Goal: Task Accomplishment & Management: Use online tool/utility

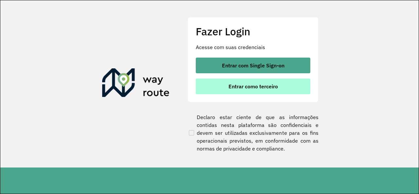
click at [215, 93] on button "Entrar como terceiro" at bounding box center [253, 87] width 115 height 16
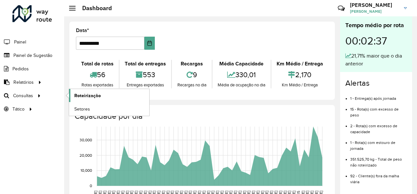
click at [79, 94] on span "Roteirização" at bounding box center [87, 95] width 27 height 7
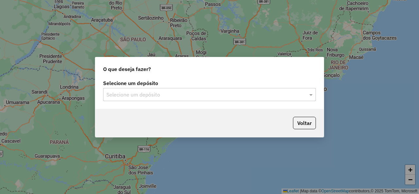
click at [238, 98] on input "text" at bounding box center [202, 95] width 193 height 8
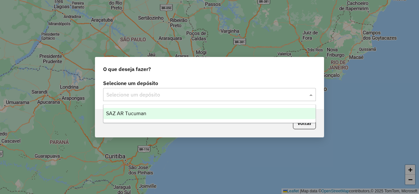
click at [148, 111] on div "SAZ AR Tucuman" at bounding box center [209, 113] width 212 height 11
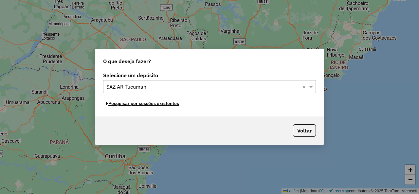
click at [153, 104] on button "Pesquisar por sessões existentes" at bounding box center [142, 103] width 79 height 10
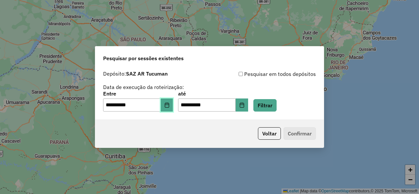
click at [173, 104] on button "Choose Date" at bounding box center [167, 104] width 12 height 13
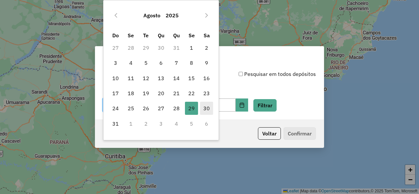
click at [202, 109] on span "30" at bounding box center [206, 108] width 13 height 13
type input "**********"
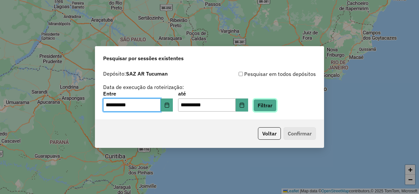
click at [274, 111] on button "Filtrar" at bounding box center [264, 105] width 23 height 12
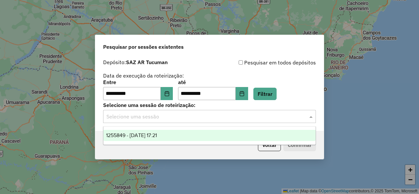
click at [228, 116] on input "text" at bounding box center [202, 117] width 193 height 8
click at [154, 136] on span "1255849 - 30/08/2025 17:21" at bounding box center [131, 136] width 51 height 6
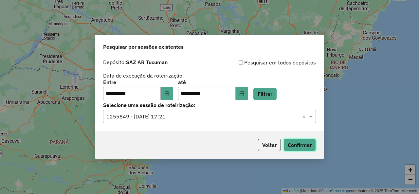
click at [304, 142] on button "Confirmar" at bounding box center [299, 145] width 32 height 12
click at [287, 98] on div "**********" at bounding box center [209, 90] width 213 height 20
click at [276, 94] on button "Filtrar" at bounding box center [264, 94] width 23 height 12
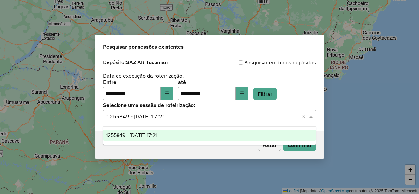
click at [311, 116] on span at bounding box center [312, 117] width 8 height 8
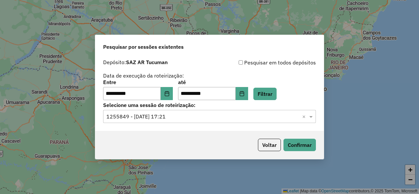
click at [311, 116] on span at bounding box center [312, 117] width 8 height 8
click at [276, 99] on button "Filtrar" at bounding box center [264, 94] width 23 height 12
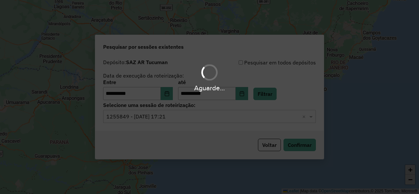
click at [313, 117] on span at bounding box center [312, 117] width 8 height 8
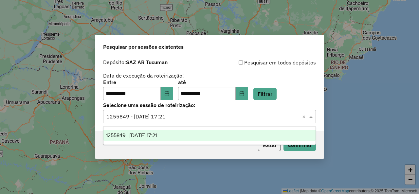
click at [313, 117] on span at bounding box center [312, 117] width 8 height 8
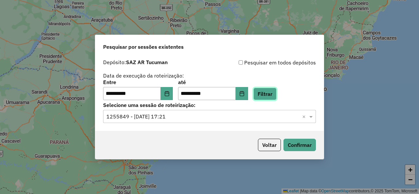
click at [270, 100] on button "Filtrar" at bounding box center [264, 94] width 23 height 12
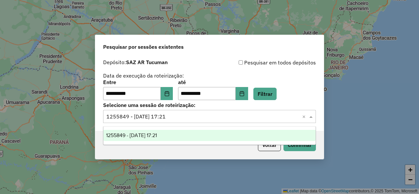
click at [312, 115] on span at bounding box center [312, 117] width 8 height 8
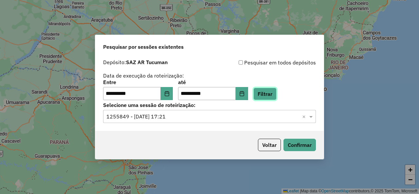
click at [272, 95] on button "Filtrar" at bounding box center [264, 94] width 23 height 12
click at [314, 116] on span at bounding box center [312, 117] width 8 height 8
click at [313, 116] on span at bounding box center [312, 117] width 8 height 8
click at [267, 90] on button "Filtrar" at bounding box center [264, 94] width 23 height 12
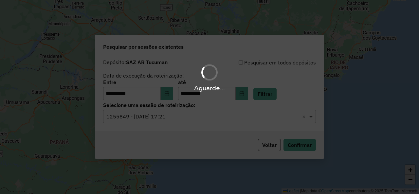
click at [314, 117] on span at bounding box center [312, 117] width 8 height 8
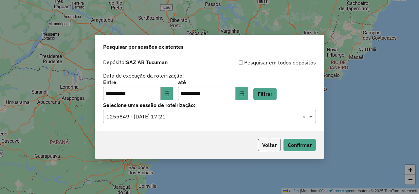
click at [312, 116] on span at bounding box center [312, 117] width 8 height 8
click at [274, 93] on button "Filtrar" at bounding box center [264, 94] width 23 height 12
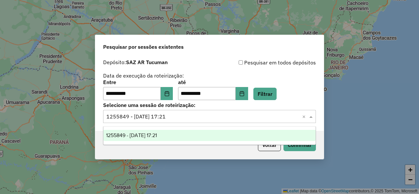
click at [313, 115] on span at bounding box center [312, 117] width 8 height 8
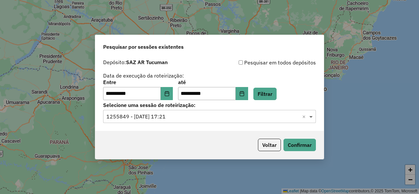
click at [313, 115] on span at bounding box center [312, 117] width 8 height 8
click at [272, 99] on button "Filtrar" at bounding box center [264, 94] width 23 height 12
click at [313, 117] on span at bounding box center [312, 117] width 8 height 8
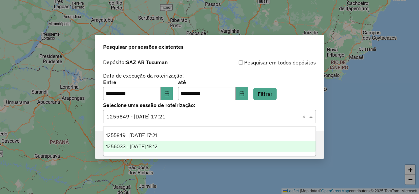
click at [176, 149] on div "1256033 - 30/08/2025 18:12" at bounding box center [209, 146] width 212 height 11
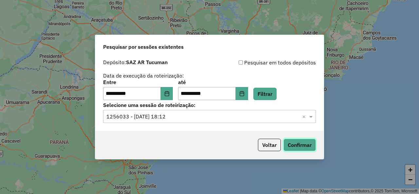
click at [289, 145] on button "Confirmar" at bounding box center [299, 145] width 32 height 12
click at [270, 91] on button "Filtrar" at bounding box center [264, 94] width 23 height 12
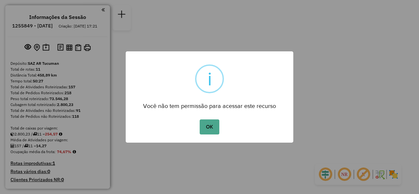
drag, startPoint x: 217, startPoint y: 140, endPoint x: 214, endPoint y: 135, distance: 5.7
click at [216, 139] on div "× i Você não tem permissão para acessar este recurso OK No Cancel" at bounding box center [210, 96] width 168 height 91
click at [213, 129] on button "OK" at bounding box center [209, 126] width 19 height 15
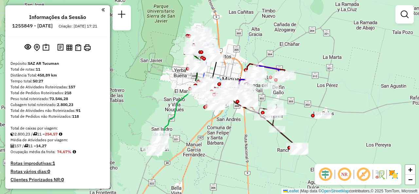
drag, startPoint x: 234, startPoint y: 119, endPoint x: 221, endPoint y: 123, distance: 13.2
click at [222, 123] on div "Janela de atendimento Grade de atendimento Capacidade Transportadoras Veículos …" at bounding box center [209, 97] width 419 height 194
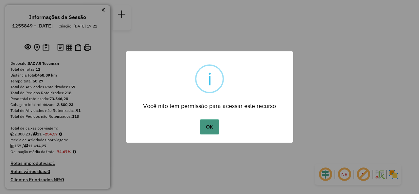
click at [208, 125] on button "OK" at bounding box center [209, 126] width 19 height 15
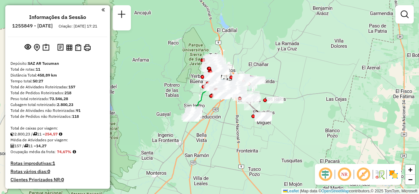
drag, startPoint x: 227, startPoint y: 78, endPoint x: 232, endPoint y: 63, distance: 15.8
click at [232, 63] on div "Janela de atendimento Grade de atendimento Capacidade Transportadoras Veículos …" at bounding box center [209, 97] width 419 height 194
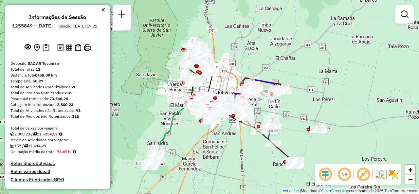
click at [234, 62] on div "Janela de atendimento Grade de atendimento Capacidade Transportadoras Veículos …" at bounding box center [209, 97] width 419 height 194
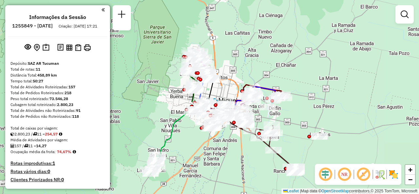
click at [247, 64] on div "Janela de atendimento Grade de atendimento Capacidade Transportadoras Veículos …" at bounding box center [209, 97] width 419 height 194
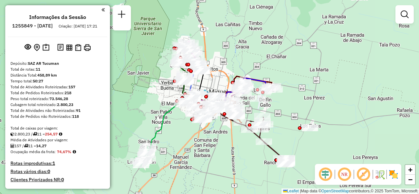
drag, startPoint x: 251, startPoint y: 72, endPoint x: 241, endPoint y: 64, distance: 13.0
click at [241, 64] on div "Janela de atendimento Grade de atendimento Capacidade Transportadoras Veículos …" at bounding box center [209, 97] width 419 height 194
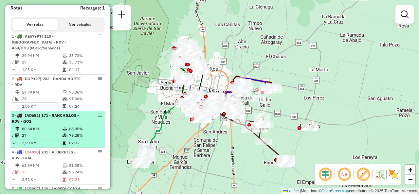
scroll to position [196, 0]
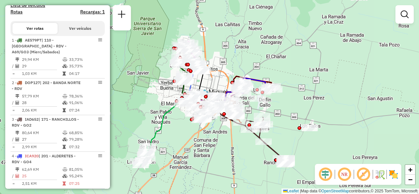
click at [161, 33] on div "Janela de atendimento Grade de atendimento Capacidade Transportadoras Veículos …" at bounding box center [209, 97] width 419 height 194
click at [190, 29] on div "Janela de atendimento Grade de atendimento Capacidade Transportadoras Veículos …" at bounding box center [209, 97] width 419 height 194
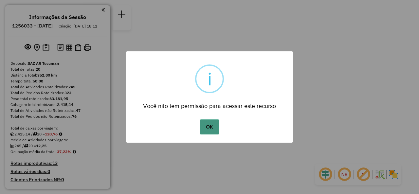
click at [209, 129] on button "OK" at bounding box center [209, 126] width 19 height 15
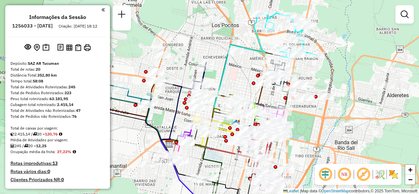
drag, startPoint x: 214, startPoint y: 84, endPoint x: 243, endPoint y: 83, distance: 29.1
click at [243, 83] on div "Janela de atendimento Grade de atendimento Capacidade Transportadoras Veículos …" at bounding box center [209, 97] width 419 height 194
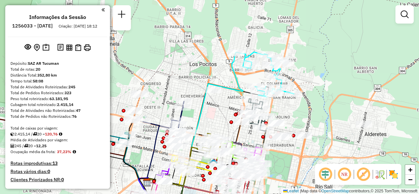
drag, startPoint x: 260, startPoint y: 50, endPoint x: 236, endPoint y: 84, distance: 41.5
click at [236, 84] on icon at bounding box center [195, 119] width 96 height 133
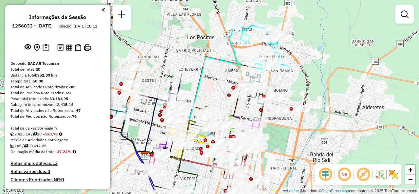
drag, startPoint x: 224, startPoint y: 84, endPoint x: 234, endPoint y: 60, distance: 25.7
click at [234, 60] on icon at bounding box center [193, 93] width 96 height 133
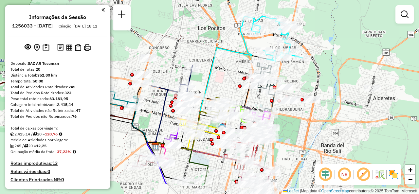
drag, startPoint x: 209, startPoint y: 110, endPoint x: 238, endPoint y: 65, distance: 53.0
click at [238, 65] on div "Janela de atendimento Grade de atendimento Capacidade Transportadoras Veículos …" at bounding box center [209, 97] width 419 height 194
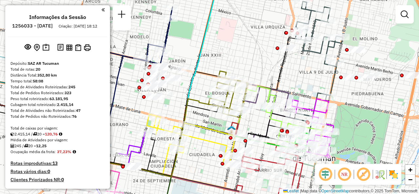
drag, startPoint x: 238, startPoint y: 64, endPoint x: 245, endPoint y: 34, distance: 30.3
click at [245, 34] on div "Janela de atendimento Grade de atendimento Capacidade Transportadoras Veículos …" at bounding box center [209, 97] width 419 height 194
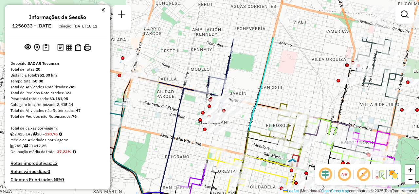
drag, startPoint x: 229, startPoint y: 27, endPoint x: 277, endPoint y: 80, distance: 71.5
click at [289, 86] on div "Janela de atendimento Grade de atendimento Capacidade Transportadoras Veículos …" at bounding box center [209, 97] width 419 height 194
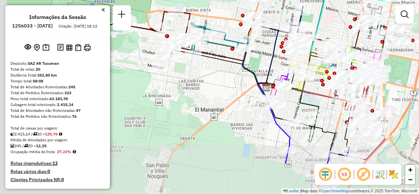
drag, startPoint x: 222, startPoint y: 56, endPoint x: 275, endPoint y: 5, distance: 73.1
click at [275, 5] on div "Janela de atendimento Grade de atendimento Capacidade Transportadoras Veículos …" at bounding box center [209, 97] width 419 height 194
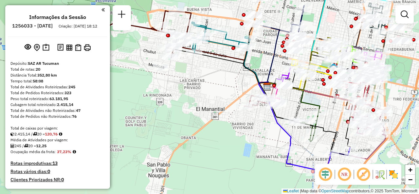
click at [213, 77] on div "Janela de atendimento Grade de atendimento Capacidade Transportadoras Veículos …" at bounding box center [209, 97] width 419 height 194
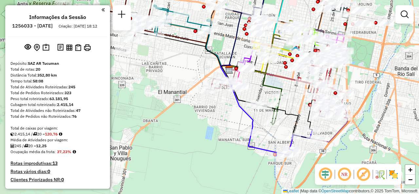
drag, startPoint x: 227, startPoint y: 78, endPoint x: 189, endPoint y: 61, distance: 41.6
click at [189, 61] on div "Janela de atendimento Grade de atendimento Capacidade Transportadoras Veículos …" at bounding box center [209, 97] width 419 height 194
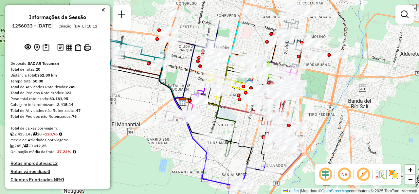
drag, startPoint x: 255, startPoint y: 76, endPoint x: 207, endPoint y: 116, distance: 62.7
click at [207, 116] on div "Janela de atendimento Grade de atendimento Capacidade Transportadoras Veículos …" at bounding box center [209, 97] width 419 height 194
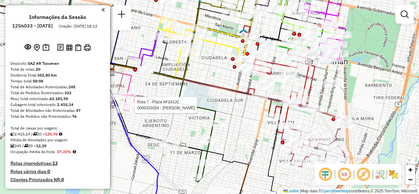
click at [245, 121] on div "Rota 7 - Placa AF343JC 0000310354 - DIAZ ADRIAN MARCELO Janela de atendimento G…" at bounding box center [209, 97] width 419 height 194
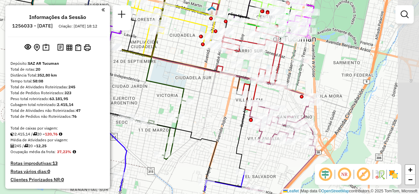
drag, startPoint x: 245, startPoint y: 121, endPoint x: 225, endPoint y: 106, distance: 25.1
click at [225, 106] on div "Janela de atendimento Grade de atendimento Capacidade Transportadoras Veículos …" at bounding box center [209, 97] width 419 height 194
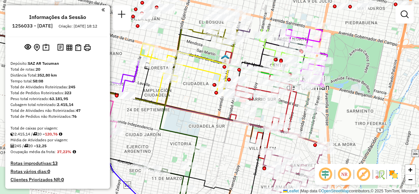
drag, startPoint x: 276, startPoint y: 99, endPoint x: 290, endPoint y: 148, distance: 50.2
click at [290, 148] on div "Janela de atendimento Grade de atendimento Capacidade Transportadoras Veículos …" at bounding box center [209, 97] width 419 height 194
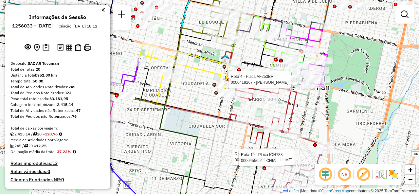
select select "**********"
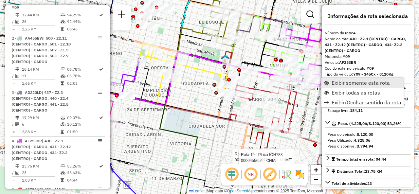
scroll to position [389, 0]
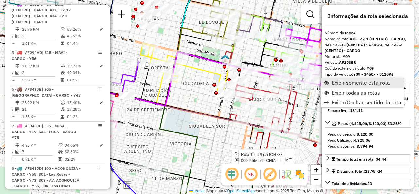
click at [333, 84] on span "Exibir somente esta rota" at bounding box center [360, 82] width 58 height 5
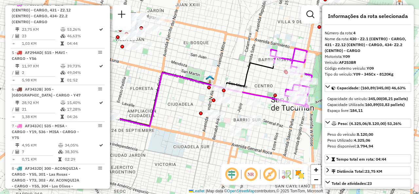
drag, startPoint x: 264, startPoint y: 84, endPoint x: 231, endPoint y: 75, distance: 34.5
click at [231, 75] on icon at bounding box center [175, 94] width 197 height 63
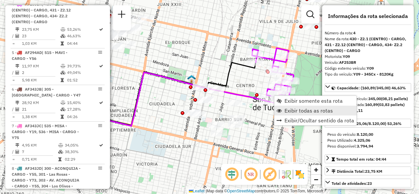
click at [281, 112] on span "Exibir todas as rotas" at bounding box center [278, 110] width 5 height 5
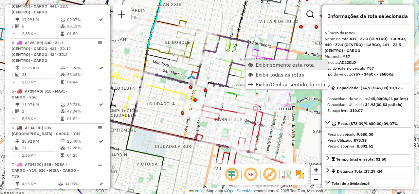
scroll to position [341, 0]
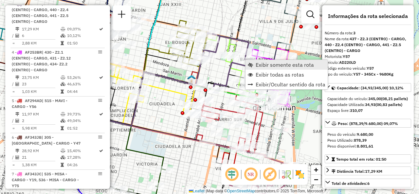
click at [257, 64] on span "Exibir somente esta rota" at bounding box center [285, 64] width 58 height 5
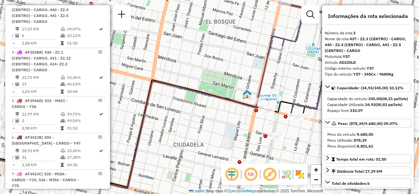
drag, startPoint x: 233, startPoint y: 72, endPoint x: 208, endPoint y: 73, distance: 24.6
click at [209, 73] on div "Janela de atendimento Grade de atendimento Capacidade Transportadoras Veículos …" at bounding box center [209, 97] width 419 height 194
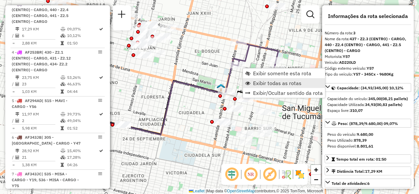
click at [251, 83] on link "Exibir todas as rotas" at bounding box center [284, 83] width 82 height 10
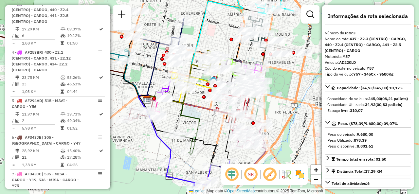
click at [213, 40] on div "Rota 20 - Placa MDF663 0000451141 - SERRANO ANA VERONICA Janela de atendimento …" at bounding box center [209, 97] width 419 height 194
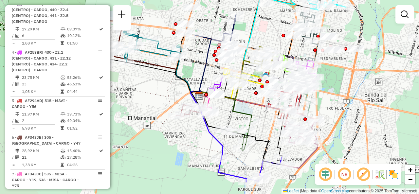
drag, startPoint x: 223, startPoint y: 39, endPoint x: 266, endPoint y: 32, distance: 42.7
click at [266, 32] on div "Janela de atendimento Grade de atendimento Capacidade Transportadoras Veículos …" at bounding box center [209, 97] width 419 height 194
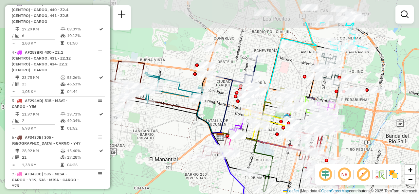
drag, startPoint x: 244, startPoint y: 30, endPoint x: 257, endPoint y: 67, distance: 39.3
click at [263, 70] on div "Janela de atendimento Grade de atendimento Capacidade Transportadoras Veículos …" at bounding box center [209, 97] width 419 height 194
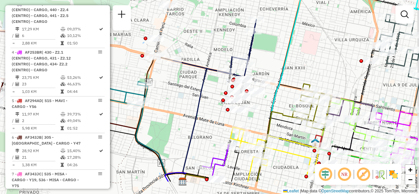
drag, startPoint x: 232, startPoint y: 66, endPoint x: 232, endPoint y: 47, distance: 19.3
click at [232, 47] on div "Janela de atendimento Grade de atendimento Capacidade Transportadoras Veículos …" at bounding box center [209, 97] width 419 height 194
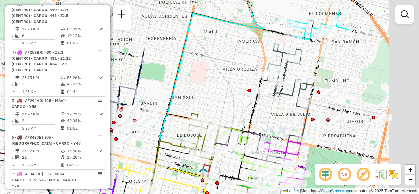
drag, startPoint x: 351, startPoint y: 54, endPoint x: 242, endPoint y: 85, distance: 113.9
click at [235, 84] on div "Janela de atendimento Grade de atendimento Capacidade Transportadoras Veículos …" at bounding box center [209, 97] width 419 height 194
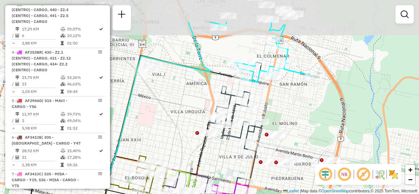
drag, startPoint x: 328, startPoint y: 57, endPoint x: 279, endPoint y: 102, distance: 66.2
click at [279, 102] on div "Janela de atendimento Grade de atendimento Capacidade Transportadoras Veículos …" at bounding box center [209, 97] width 419 height 194
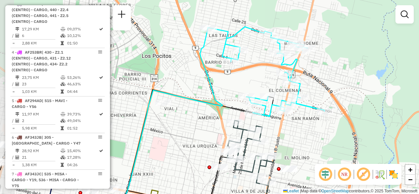
drag, startPoint x: 250, startPoint y: 45, endPoint x: 265, endPoint y: 82, distance: 40.0
click at [265, 82] on div "Janela de atendimento Grade de atendimento Capacidade Transportadoras Veículos …" at bounding box center [209, 97] width 419 height 194
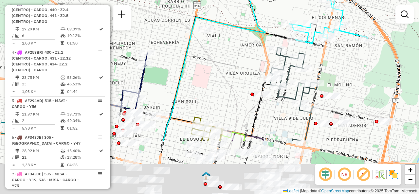
drag, startPoint x: 184, startPoint y: 144, endPoint x: 232, endPoint y: 69, distance: 89.4
click at [231, 68] on div "Janela de atendimento Grade de atendimento Capacidade Transportadoras Veículos …" at bounding box center [209, 97] width 419 height 194
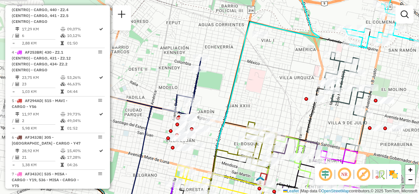
drag, startPoint x: 230, startPoint y: 85, endPoint x: 279, endPoint y: 93, distance: 50.3
click at [279, 93] on div "Janela de atendimento Grade de atendimento Capacidade Transportadoras Veículos …" at bounding box center [209, 97] width 419 height 194
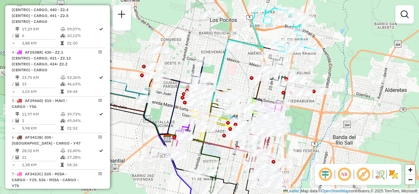
drag, startPoint x: 210, startPoint y: 64, endPoint x: 219, endPoint y: 11, distance: 54.1
click at [217, 9] on div "Janela de atendimento Grade de atendimento Capacidade Transportadoras Veículos …" at bounding box center [209, 97] width 419 height 194
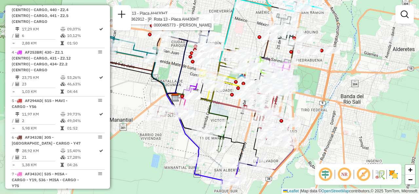
drag, startPoint x: 224, startPoint y: 109, endPoint x: 212, endPoint y: 78, distance: 33.5
click at [212, 78] on div "Rota 13 - Placa AH430HT 0000362912 - ALVAREZ NATALIA DE LOURDES Rota 13 - Placa…" at bounding box center [209, 97] width 419 height 194
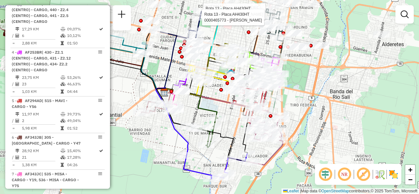
drag, startPoint x: 164, startPoint y: 83, endPoint x: 185, endPoint y: 121, distance: 43.6
click at [185, 118] on icon at bounding box center [191, 103] width 53 height 29
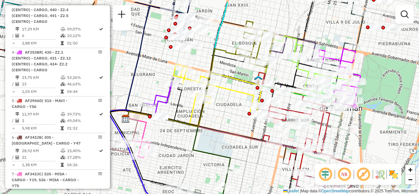
drag, startPoint x: 183, startPoint y: 86, endPoint x: 189, endPoint y: 118, distance: 33.4
click at [189, 117] on icon at bounding box center [162, 109] width 72 height 30
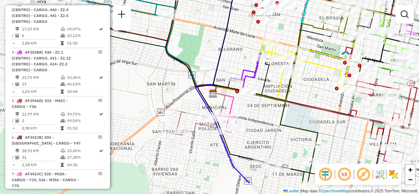
drag, startPoint x: 202, startPoint y: 114, endPoint x: 272, endPoint y: 75, distance: 80.7
click at [272, 75] on div "Rota 13 - Placa AH430HT 0000362912 - ALVAREZ NATALIA DE LOURDES Rota 13 - Placa…" at bounding box center [209, 97] width 419 height 194
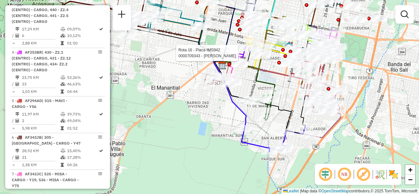
click at [164, 54] on div "Rota 13 - Placa AH430HT 0000362912 - ALVAREZ NATALIA DE LOURDES Rota 13 - Placa…" at bounding box center [209, 97] width 419 height 194
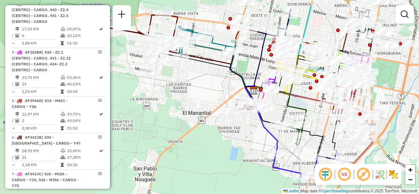
drag, startPoint x: 171, startPoint y: 57, endPoint x: 195, endPoint y: 77, distance: 31.2
click at [195, 77] on div "Janela de atendimento Grade de atendimento Capacidade Transportadoras Veículos …" at bounding box center [209, 97] width 419 height 194
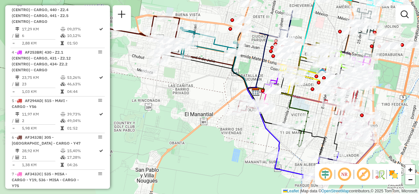
click at [196, 88] on div "Janela de atendimento Grade de atendimento Capacidade Transportadoras Veículos …" at bounding box center [209, 97] width 419 height 194
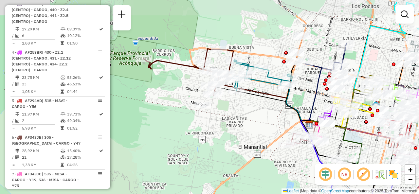
drag, startPoint x: 144, startPoint y: 68, endPoint x: 188, endPoint y: 88, distance: 48.5
click at [188, 88] on div "Janela de atendimento Grade de atendimento Capacidade Transportadoras Veículos …" at bounding box center [209, 97] width 419 height 194
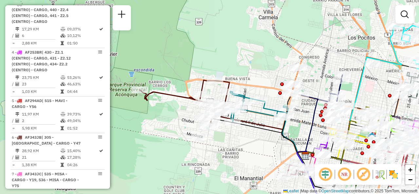
drag, startPoint x: 263, startPoint y: 114, endPoint x: 259, endPoint y: 149, distance: 35.2
click at [259, 149] on div "Janela de atendimento Grade de atendimento Capacidade Transportadoras Veículos …" at bounding box center [209, 97] width 419 height 194
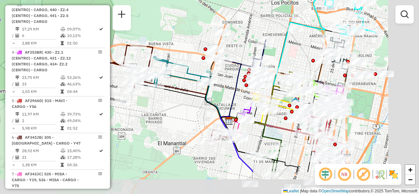
drag, startPoint x: 274, startPoint y: 159, endPoint x: 176, endPoint y: 114, distance: 108.3
click at [176, 114] on div "Janela de atendimento Grade de atendimento Capacidade Transportadoras Veículos …" at bounding box center [209, 97] width 419 height 194
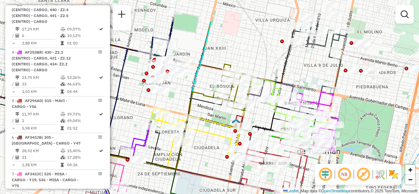
drag, startPoint x: 242, startPoint y: 51, endPoint x: 176, endPoint y: 92, distance: 77.7
click at [176, 92] on div at bounding box center [172, 88] width 16 height 7
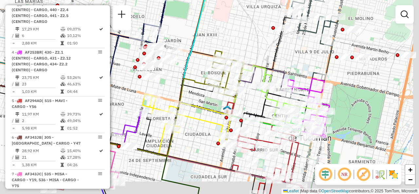
drag, startPoint x: 202, startPoint y: 87, endPoint x: 183, endPoint y: 63, distance: 30.8
click at [183, 63] on div "Janela de atendimento Grade de atendimento Capacidade Transportadoras Veículos …" at bounding box center [209, 97] width 419 height 194
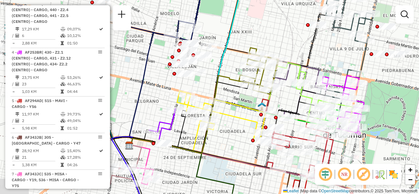
drag, startPoint x: 187, startPoint y: 133, endPoint x: 235, endPoint y: 142, distance: 48.6
click at [235, 142] on div "Janela de atendimento Grade de atendimento Capacidade Transportadoras Veículos …" at bounding box center [209, 97] width 419 height 194
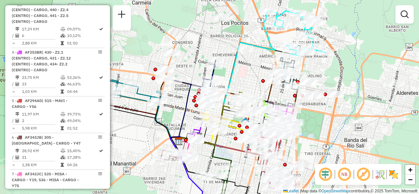
click at [245, 77] on div "Janela de atendimento Grade de atendimento Capacidade Transportadoras Veículos …" at bounding box center [209, 97] width 419 height 194
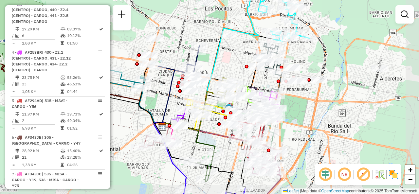
drag, startPoint x: 245, startPoint y: 77, endPoint x: 231, endPoint y: 57, distance: 24.7
click at [230, 59] on div "Janela de atendimento Grade de atendimento Capacidade Transportadoras Veículos …" at bounding box center [209, 97] width 419 height 194
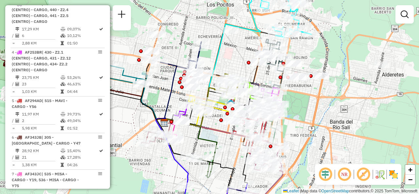
click at [232, 54] on div "Janela de atendimento Grade de atendimento Capacidade Transportadoras Veículos …" at bounding box center [209, 97] width 419 height 194
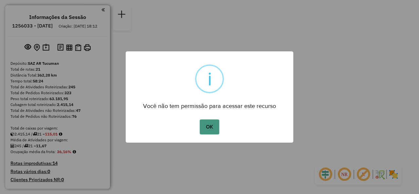
click at [218, 129] on button "OK" at bounding box center [209, 126] width 19 height 15
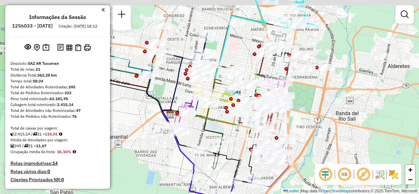
drag, startPoint x: 210, startPoint y: 45, endPoint x: 242, endPoint y: 54, distance: 33.3
click at [242, 54] on div "Janela de atendimento Grade de atendimento Capacidade Transportadoras Veículos …" at bounding box center [209, 97] width 419 height 194
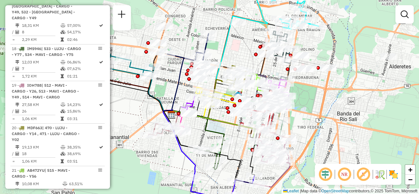
scroll to position [1080, 0]
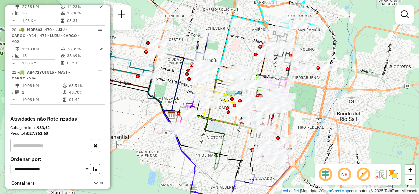
click at [130, 115] on div "Janela de atendimento Grade de atendimento Capacidade Transportadoras Veículos …" at bounding box center [209, 97] width 419 height 194
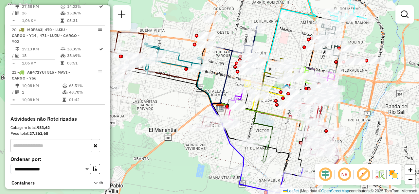
drag, startPoint x: 126, startPoint y: 112, endPoint x: 172, endPoint y: 103, distance: 46.6
click at [172, 104] on div "Janela de atendimento Grade de atendimento Capacidade Transportadoras Veículos …" at bounding box center [209, 97] width 419 height 194
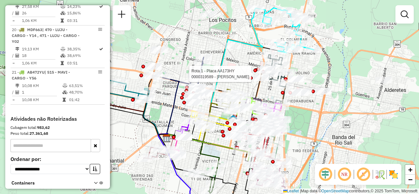
click at [244, 66] on div "Rota 1 - Placa AA173HY 0000319589 - GONZALEZ ANA DANIELA Janela de atendimento …" at bounding box center [209, 97] width 419 height 194
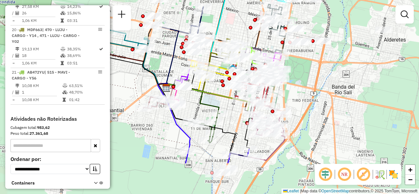
drag, startPoint x: 230, startPoint y: 78, endPoint x: 229, endPoint y: 25, distance: 53.0
click at [229, 25] on div "Janela de atendimento Grade de atendimento Capacidade Transportadoras Veículos …" at bounding box center [209, 97] width 419 height 194
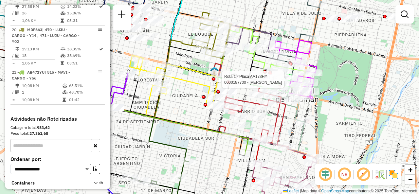
select select "**********"
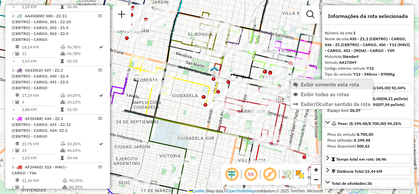
scroll to position [233, 0]
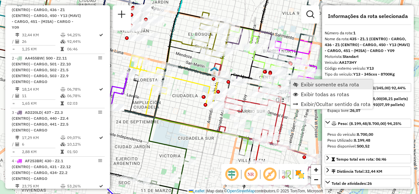
click at [298, 85] on span "Exibir somente esta rota" at bounding box center [295, 84] width 5 height 5
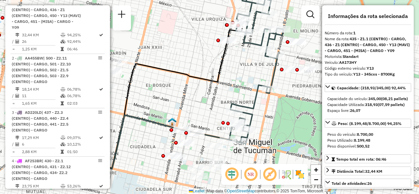
drag, startPoint x: 283, startPoint y: 93, endPoint x: 233, endPoint y: 57, distance: 62.1
click at [231, 55] on div "Janela de atendimento Grade de atendimento Capacidade Transportadoras Veículos …" at bounding box center [209, 97] width 419 height 194
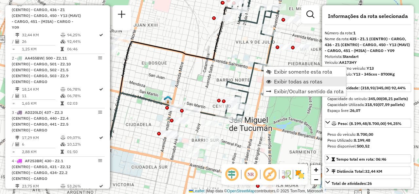
click at [273, 84] on link "Exibir todas as rotas" at bounding box center [305, 82] width 82 height 10
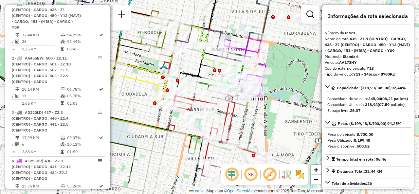
drag, startPoint x: 302, startPoint y: 97, endPoint x: 298, endPoint y: 67, distance: 30.7
click at [298, 67] on div "Janela de atendimento Grade de atendimento Capacidade Transportadoras Veículos …" at bounding box center [209, 97] width 419 height 194
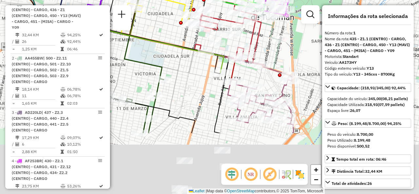
drag, startPoint x: 178, startPoint y: 155, endPoint x: 207, endPoint y: 73, distance: 86.6
click at [206, 70] on div "Janela de atendimento Grade de atendimento Capacidade Transportadoras Veículos …" at bounding box center [209, 97] width 419 height 194
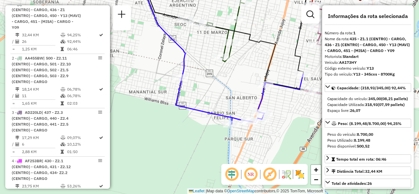
drag, startPoint x: 185, startPoint y: 136, endPoint x: 261, endPoint y: 63, distance: 105.8
click at [261, 63] on div "Janela de atendimento Grade de atendimento Capacidade Transportadoras Veículos …" at bounding box center [209, 97] width 419 height 194
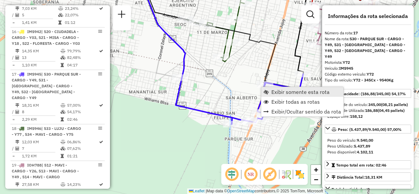
scroll to position [976, 0]
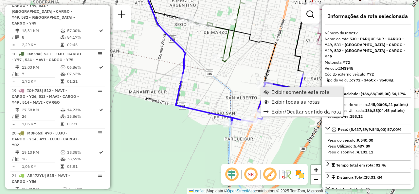
click at [266, 91] on span "Exibir somente esta rota" at bounding box center [265, 91] width 5 height 5
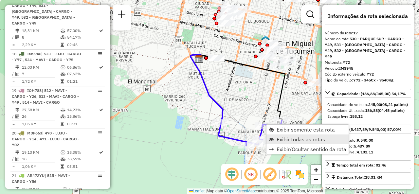
click at [273, 135] on link "Exibir todas as rotas" at bounding box center [307, 139] width 82 height 10
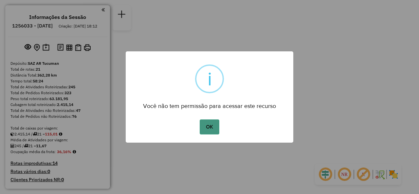
click at [208, 130] on button "OK" at bounding box center [209, 126] width 19 height 15
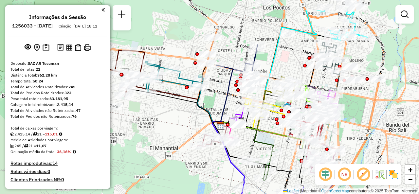
drag, startPoint x: 261, startPoint y: 15, endPoint x: 283, endPoint y: 42, distance: 34.6
click at [288, 44] on div "Janela de atendimento Grade de atendimento Capacidade Transportadoras Veículos …" at bounding box center [209, 97] width 419 height 194
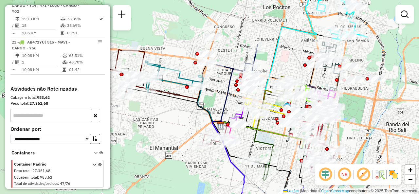
scroll to position [955, 0]
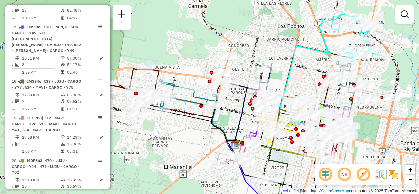
drag, startPoint x: 236, startPoint y: 41, endPoint x: 251, endPoint y: 60, distance: 23.8
click at [251, 60] on div "Janela de atendimento Grade de atendimento Capacidade Transportadoras Veículos …" at bounding box center [209, 97] width 419 height 194
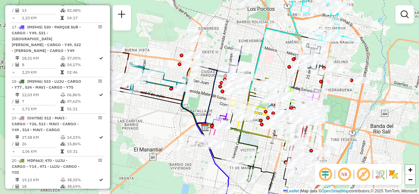
drag, startPoint x: 315, startPoint y: 82, endPoint x: 274, endPoint y: 63, distance: 46.2
click at [274, 63] on div "Janela de atendimento Grade de atendimento Capacidade Transportadoras Veículos …" at bounding box center [209, 97] width 419 height 194
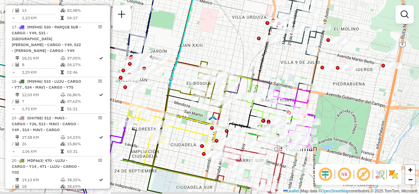
drag, startPoint x: 295, startPoint y: 83, endPoint x: 273, endPoint y: 66, distance: 28.2
click at [274, 66] on div "Janela de atendimento Grade de atendimento Capacidade Transportadoras Veículos …" at bounding box center [209, 97] width 419 height 194
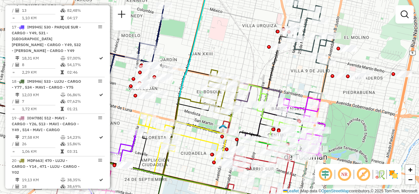
drag, startPoint x: 283, startPoint y: 62, endPoint x: 295, endPoint y: 72, distance: 15.6
click at [295, 72] on div "Janela de atendimento Grade de atendimento Capacidade Transportadoras Veículos …" at bounding box center [209, 97] width 419 height 194
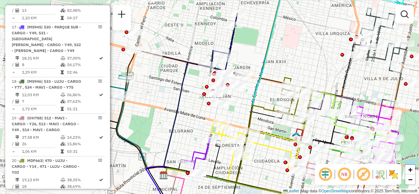
drag, startPoint x: 233, startPoint y: 59, endPoint x: 302, endPoint y: 63, distance: 68.8
click at [302, 63] on div "Janela de atendimento Grade de atendimento Capacidade Transportadoras Veículos …" at bounding box center [209, 97] width 419 height 194
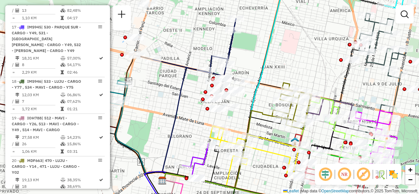
drag, startPoint x: 281, startPoint y: 57, endPoint x: 290, endPoint y: 81, distance: 25.2
click at [290, 80] on div "Janela de atendimento Grade de atendimento Capacidade Transportadoras Veículos …" at bounding box center [209, 97] width 419 height 194
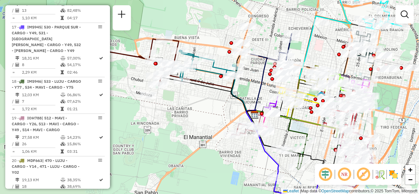
drag, startPoint x: 232, startPoint y: 58, endPoint x: 263, endPoint y: 53, distance: 31.3
click at [264, 51] on div "Janela de atendimento Grade de atendimento Capacidade Transportadoras Veículos …" at bounding box center [209, 97] width 419 height 194
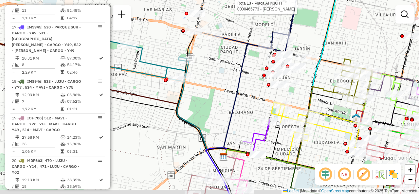
drag, startPoint x: 257, startPoint y: 95, endPoint x: 207, endPoint y: 76, distance: 53.8
click at [223, 74] on icon at bounding box center [252, 94] width 58 height 124
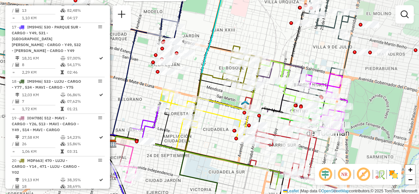
drag, startPoint x: 355, startPoint y: 30, endPoint x: 276, endPoint y: 25, distance: 79.3
click at [276, 25] on div "Rota 13 - Placa AH430HT 0000465773 - Roncedo Alvaro Janela de atendimento Grade…" at bounding box center [209, 97] width 419 height 194
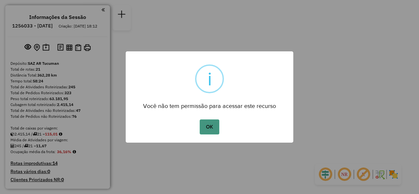
click at [206, 130] on button "OK" at bounding box center [209, 126] width 19 height 15
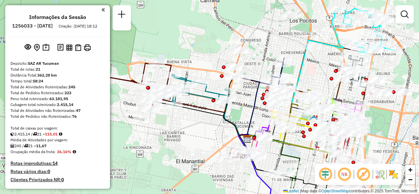
drag, startPoint x: 234, startPoint y: 69, endPoint x: 318, endPoint y: 80, distance: 85.4
click at [318, 80] on div "Janela de atendimento Grade de atendimento Capacidade Transportadoras Veículos …" at bounding box center [209, 97] width 419 height 194
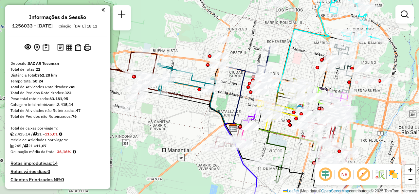
drag, startPoint x: 207, startPoint y: 131, endPoint x: 196, endPoint y: 121, distance: 14.8
click at [196, 121] on div "Janela de atendimento Grade de atendimento Capacidade Transportadoras Veículos …" at bounding box center [209, 97] width 419 height 194
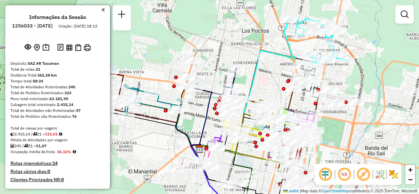
drag, startPoint x: 304, startPoint y: 66, endPoint x: 270, endPoint y: 87, distance: 39.7
click at [270, 87] on div "Janela de atendimento Grade de atendimento Capacidade Transportadoras Veículos …" at bounding box center [209, 97] width 419 height 194
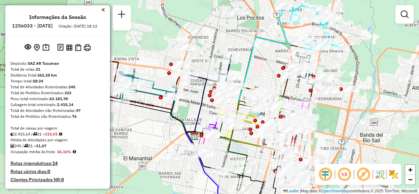
drag, startPoint x: 271, startPoint y: 87, endPoint x: 265, endPoint y: 42, distance: 45.5
click at [265, 42] on div "Janela de atendimento Grade de atendimento Capacidade Transportadoras Veículos …" at bounding box center [209, 97] width 419 height 194
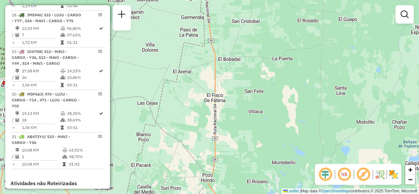
scroll to position [1112, 0]
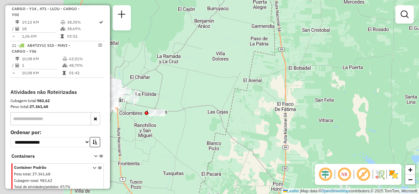
drag, startPoint x: 190, startPoint y: 116, endPoint x: 331, endPoint y: 127, distance: 141.4
click at [336, 128] on div "Janela de atendimento Grade de atendimento Capacidade Transportadoras Veículos …" at bounding box center [209, 97] width 419 height 194
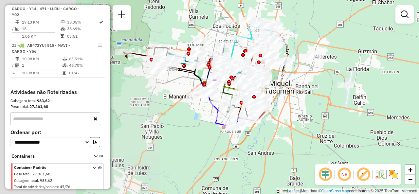
drag, startPoint x: 183, startPoint y: 87, endPoint x: 339, endPoint y: 115, distance: 159.0
click at [351, 121] on div "Janela de atendimento Grade de atendimento Capacidade Transportadoras Veículos …" at bounding box center [209, 97] width 419 height 194
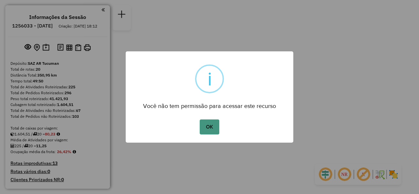
click at [205, 127] on button "OK" at bounding box center [209, 126] width 19 height 15
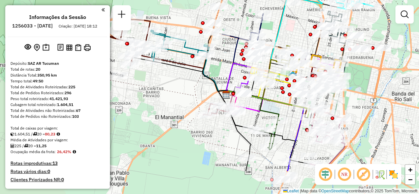
drag, startPoint x: 221, startPoint y: 55, endPoint x: 243, endPoint y: 16, distance: 44.4
click at [243, 16] on div "Janela de atendimento Grade de atendimento Capacidade Transportadoras Veículos …" at bounding box center [209, 97] width 419 height 194
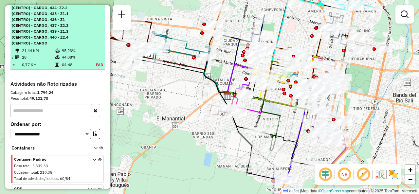
scroll to position [1039, 0]
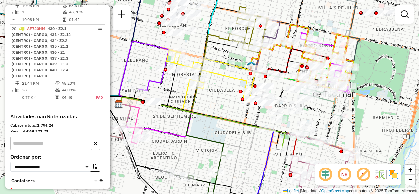
drag, startPoint x: 315, startPoint y: 101, endPoint x: 280, endPoint y: 127, distance: 44.0
click at [280, 127] on div "Rota 2 - Placa AA455BW 0000464645 - [PERSON_NAME] de atendimento Grade de atend…" at bounding box center [209, 97] width 419 height 194
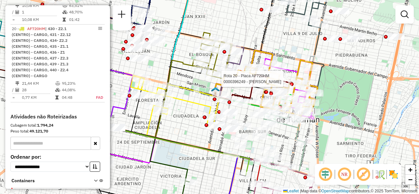
select select "**********"
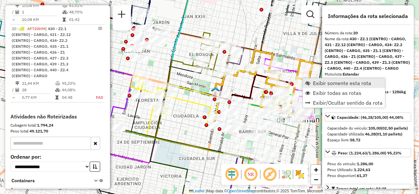
click at [313, 82] on span "Exibir somente esta rota" at bounding box center [342, 82] width 58 height 5
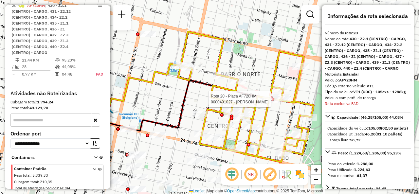
scroll to position [1068, 0]
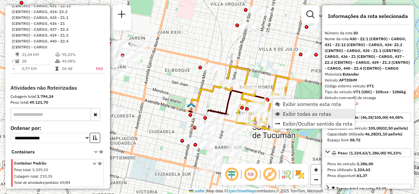
click at [283, 111] on span "Exibir todas as rotas" at bounding box center [307, 113] width 48 height 5
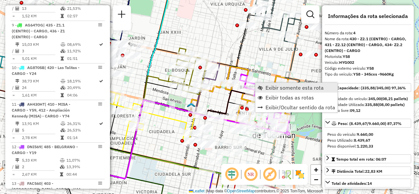
scroll to position [389, 0]
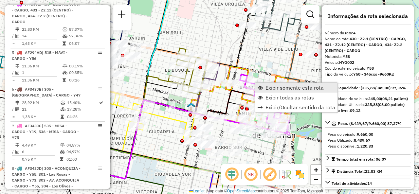
click at [266, 85] on span "Exibir somente esta rota" at bounding box center [294, 87] width 58 height 5
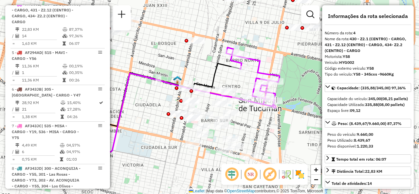
drag, startPoint x: 245, startPoint y: 71, endPoint x: 221, endPoint y: 71, distance: 23.6
click at [221, 71] on div "Janela de atendimento Grade de atendimento Capacidade Transportadoras Veículos …" at bounding box center [209, 97] width 419 height 194
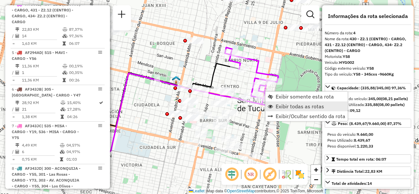
click at [272, 106] on span "Exibir todas as rotas" at bounding box center [270, 106] width 5 height 5
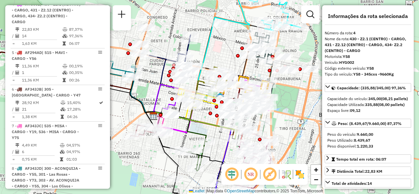
click at [218, 50] on div "Janela de atendimento Grade de atendimento Capacidade Transportadoras Veículos …" at bounding box center [209, 97] width 419 height 194
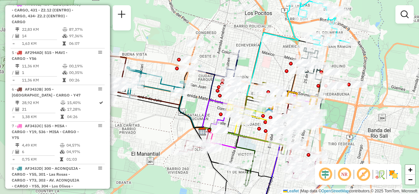
drag, startPoint x: 244, startPoint y: 57, endPoint x: 264, endPoint y: 66, distance: 22.1
click at [264, 66] on div "Janela de atendimento Grade de atendimento Capacidade Transportadoras Veículos …" at bounding box center [209, 97] width 419 height 194
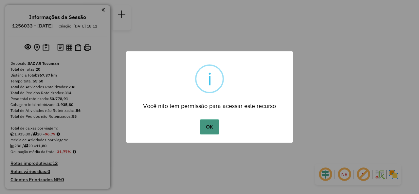
click at [206, 126] on button "OK" at bounding box center [209, 126] width 19 height 15
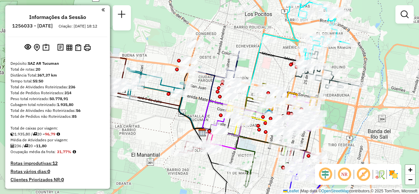
drag, startPoint x: 231, startPoint y: 53, endPoint x: 271, endPoint y: 67, distance: 42.0
click at [271, 67] on div "Janela de atendimento Grade de atendimento Capacidade Transportadoras Veículos …" at bounding box center [209, 97] width 419 height 194
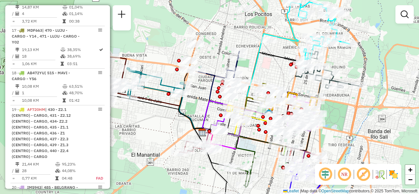
scroll to position [1047, 0]
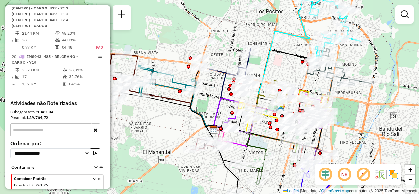
drag, startPoint x: 160, startPoint y: 126, endPoint x: 152, endPoint y: 130, distance: 8.8
click at [152, 130] on div "Janela de atendimento Grade de atendimento Capacidade Transportadoras Veículos …" at bounding box center [209, 97] width 419 height 194
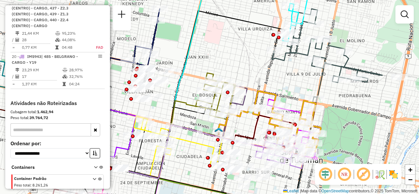
drag, startPoint x: 351, startPoint y: 41, endPoint x: 273, endPoint y: 58, distance: 80.0
click at [273, 58] on icon at bounding box center [327, 56] width 111 height 94
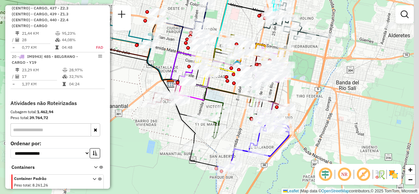
drag, startPoint x: 259, startPoint y: 68, endPoint x: 252, endPoint y: 33, distance: 35.8
click at [252, 33] on div "Janela de atendimento Grade de atendimento Capacidade Transportadoras Veículos …" at bounding box center [209, 97] width 419 height 194
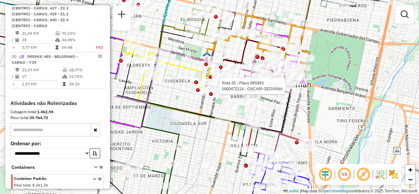
select select "**********"
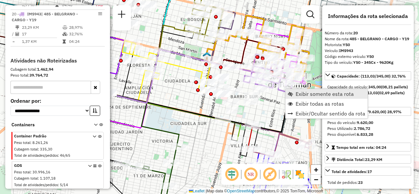
click at [292, 92] on span "Exibir somente esta rota" at bounding box center [290, 93] width 5 height 5
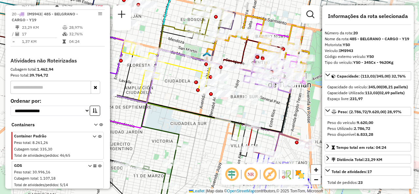
scroll to position [1099, 0]
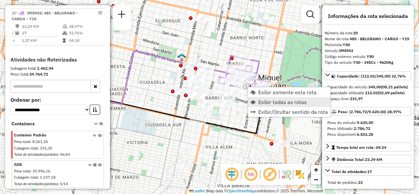
click at [259, 101] on span "Exibir todas as rotas" at bounding box center [282, 101] width 48 height 5
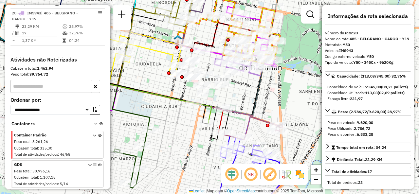
drag, startPoint x: 236, startPoint y: 100, endPoint x: 236, endPoint y: 41, distance: 59.9
click at [236, 45] on div "Janela de atendimento Grade de atendimento Capacidade Transportadoras Veículos …" at bounding box center [209, 97] width 419 height 194
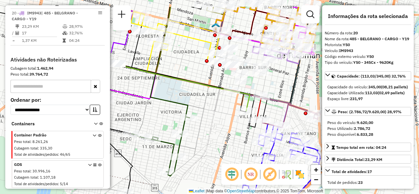
drag, startPoint x: 212, startPoint y: 106, endPoint x: 229, endPoint y: 129, distance: 28.4
click at [231, 128] on div "Janela de atendimento Grade de atendimento Capacidade Transportadoras Veículos …" at bounding box center [209, 97] width 419 height 194
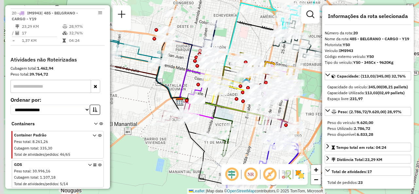
drag, startPoint x: 212, startPoint y: 80, endPoint x: 219, endPoint y: 99, distance: 20.7
click at [234, 96] on div "Janela de atendimento Grade de atendimento Capacidade Transportadoras Veículos …" at bounding box center [209, 97] width 419 height 194
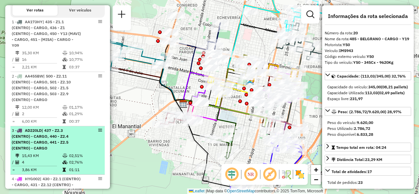
scroll to position [183, 0]
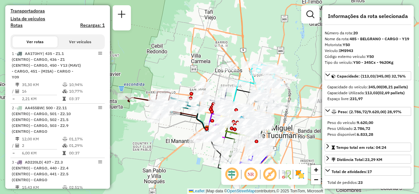
drag, startPoint x: 135, startPoint y: 110, endPoint x: 181, endPoint y: 123, distance: 47.2
click at [181, 123] on div "Janela de atendimento Grade de atendimento Capacidade Transportadoras Veículos …" at bounding box center [209, 97] width 419 height 194
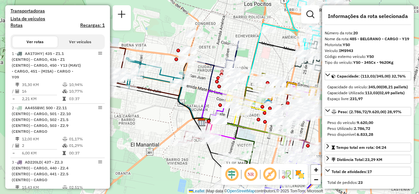
drag, startPoint x: 198, startPoint y: 137, endPoint x: 162, endPoint y: 118, distance: 41.0
click at [162, 118] on div "Janela de atendimento Grade de atendimento Capacidade Transportadoras Veículos …" at bounding box center [209, 97] width 419 height 194
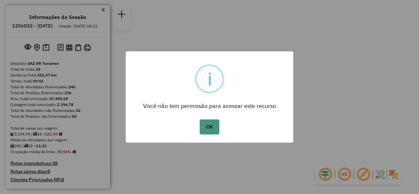
click at [211, 126] on button "OK" at bounding box center [209, 126] width 19 height 15
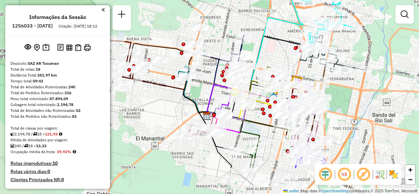
drag, startPoint x: 243, startPoint y: 103, endPoint x: 274, endPoint y: 57, distance: 55.0
click at [274, 57] on div "Janela de atendimento Grade de atendimento Capacidade Transportadoras Veículos …" at bounding box center [209, 97] width 419 height 194
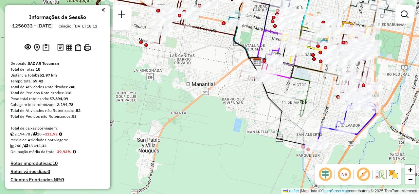
drag, startPoint x: 203, startPoint y: 93, endPoint x: 242, endPoint y: 63, distance: 49.0
click at [242, 63] on div "Janela de atendimento Grade de atendimento Capacidade Transportadoras Veículos …" at bounding box center [209, 97] width 419 height 194
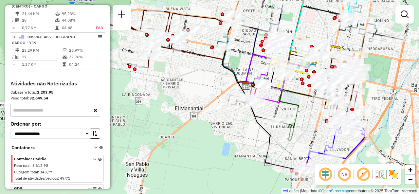
scroll to position [943, 0]
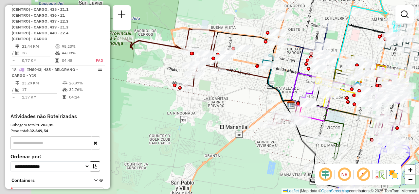
drag, startPoint x: 147, startPoint y: 106, endPoint x: 193, endPoint y: 122, distance: 48.5
click at [192, 125] on div "Janela de atendimento Grade de atendimento Capacidade Transportadoras Veículos …" at bounding box center [209, 97] width 419 height 194
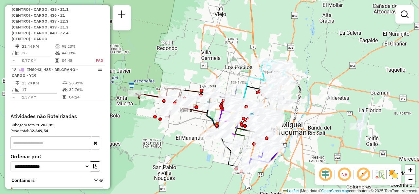
drag, startPoint x: 236, startPoint y: 99, endPoint x: 191, endPoint y: 123, distance: 51.2
click at [191, 123] on div "Janela de atendimento Grade de atendimento Capacidade Transportadoras Veículos …" at bounding box center [209, 97] width 419 height 194
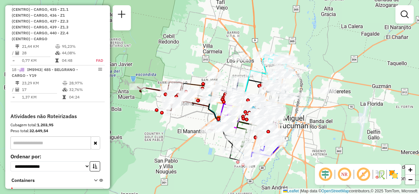
drag, startPoint x: 212, startPoint y: 66, endPoint x: 214, endPoint y: 59, distance: 6.7
click at [214, 59] on div "Janela de atendimento Grade de atendimento Capacidade Transportadoras Veículos …" at bounding box center [209, 97] width 419 height 194
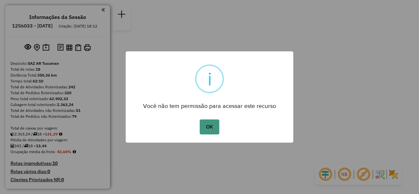
click at [215, 125] on button "OK" at bounding box center [209, 126] width 19 height 15
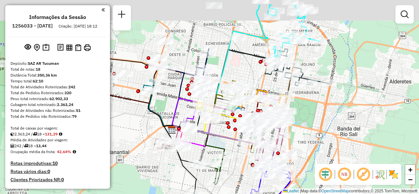
drag, startPoint x: 218, startPoint y: 103, endPoint x: 225, endPoint y: 126, distance: 24.3
click at [225, 127] on div "Janela de atendimento Grade de atendimento Capacidade Transportadoras Veículos …" at bounding box center [209, 97] width 419 height 194
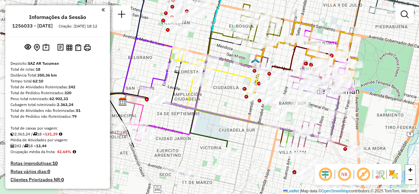
drag, startPoint x: 292, startPoint y: 80, endPoint x: 298, endPoint y: 14, distance: 66.6
click at [298, 14] on div "Janela de atendimento Grade de atendimento Capacidade Transportadoras Veículos …" at bounding box center [209, 97] width 419 height 194
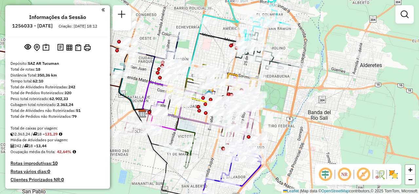
drag, startPoint x: 226, startPoint y: 100, endPoint x: 191, endPoint y: 89, distance: 37.2
click at [191, 89] on div "Janela de atendimento Grade de atendimento Capacidade Transportadoras Veículos …" at bounding box center [209, 97] width 419 height 194
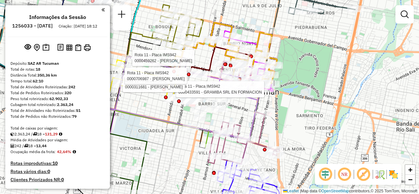
click at [319, 63] on div "Rota 11 - Placa IMS942 0000433591 - GRAMIBA SRL EN FORMACION Rota 11 - Placa IM…" at bounding box center [209, 97] width 419 height 194
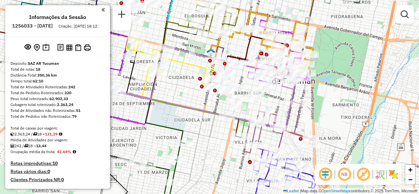
drag, startPoint x: 291, startPoint y: 74, endPoint x: 327, endPoint y: 63, distance: 37.6
click at [327, 63] on div "Janela de atendimento Grade de atendimento Capacidade Transportadoras Veículos …" at bounding box center [209, 97] width 419 height 194
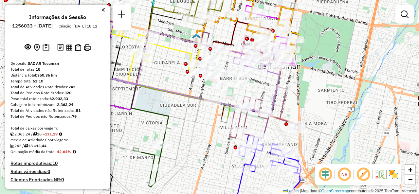
drag, startPoint x: 324, startPoint y: 106, endPoint x: 318, endPoint y: 94, distance: 13.8
click at [318, 94] on div "Janela de atendimento Grade de atendimento Capacidade Transportadoras Veículos …" at bounding box center [209, 97] width 419 height 194
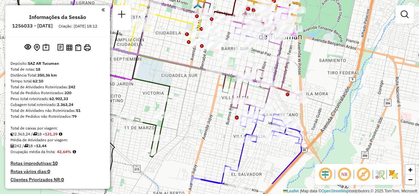
drag, startPoint x: 316, startPoint y: 110, endPoint x: 317, endPoint y: 80, distance: 29.8
click at [317, 80] on div "Janela de atendimento Grade de atendimento Capacidade Transportadoras Veículos …" at bounding box center [209, 97] width 419 height 194
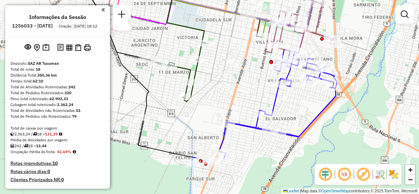
drag, startPoint x: 226, startPoint y: 115, endPoint x: 260, endPoint y: 61, distance: 64.3
click at [260, 61] on div "Janela de atendimento Grade de atendimento Capacidade Transportadoras Veículos …" at bounding box center [209, 97] width 419 height 194
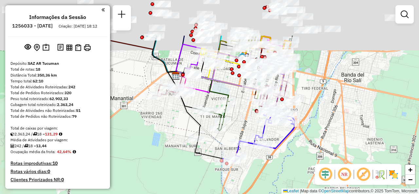
drag, startPoint x: 263, startPoint y: 47, endPoint x: 240, endPoint y: 117, distance: 72.9
click at [240, 117] on div "Janela de atendimento Grade de atendimento Capacidade Transportadoras Veículos …" at bounding box center [209, 97] width 419 height 194
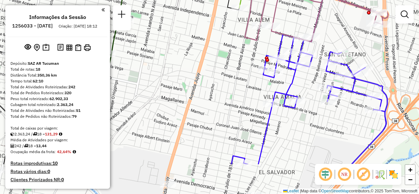
drag, startPoint x: 298, startPoint y: 69, endPoint x: 315, endPoint y: -15, distance: 86.5
click at [315, 0] on html "Aguarde... Pop-up bloqueado! Seu navegador bloqueou automáticamente a abertura …" at bounding box center [209, 97] width 419 height 194
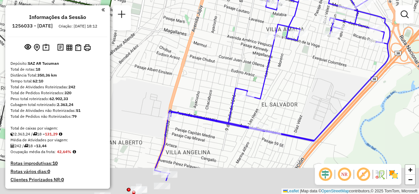
drag, startPoint x: 199, startPoint y: 108, endPoint x: 222, endPoint y: 74, distance: 41.4
click at [222, 74] on div "Rota 14 - Placa IOH788 0000389823 - ROLDAN VIVIANA FATIMA Janela de atendimento…" at bounding box center [209, 97] width 419 height 194
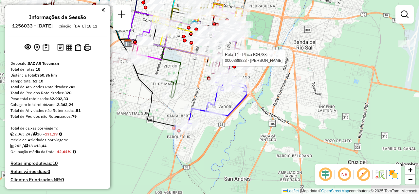
drag, startPoint x: 176, startPoint y: 74, endPoint x: 214, endPoint y: 115, distance: 54.9
click at [214, 115] on div "Rota 14 - Placa IOH788 0000389823 - ROLDAN VIVIANA FATIMA Janela de atendimento…" at bounding box center [209, 97] width 419 height 194
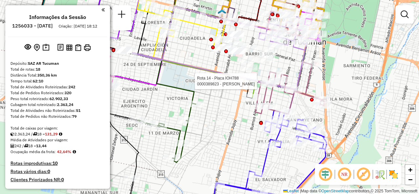
click at [224, 103] on div "Rota 14 - Placa IOH788 0000389823 - ROLDAN VIVIANA FATIMA Janela de atendimento…" at bounding box center [209, 97] width 419 height 194
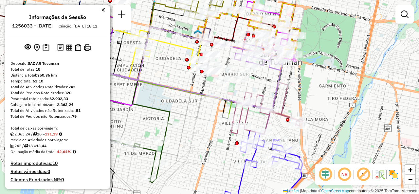
drag, startPoint x: 236, startPoint y: 92, endPoint x: 210, endPoint y: 112, distance: 32.5
click at [210, 112] on div "Janela de atendimento Grade de atendimento Capacidade Transportadoras Veículos …" at bounding box center [209, 97] width 419 height 194
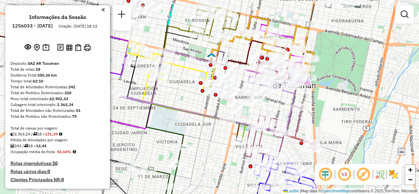
drag, startPoint x: 166, startPoint y: 83, endPoint x: 190, endPoint y: 110, distance: 35.9
click at [182, 106] on icon at bounding box center [205, 94] width 184 height 78
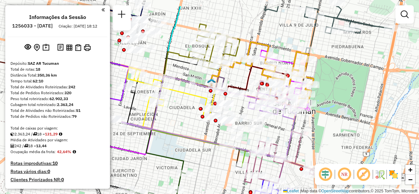
drag, startPoint x: 278, startPoint y: 102, endPoint x: 278, endPoint y: 132, distance: 30.1
click at [278, 132] on div "Janela de atendimento Grade de atendimento Capacidade Transportadoras Veículos …" at bounding box center [209, 97] width 419 height 194
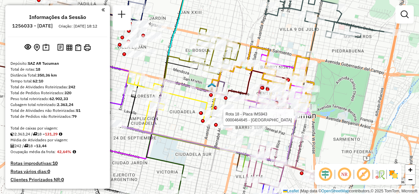
select select "**********"
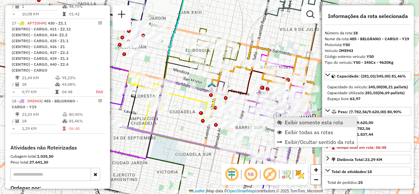
click at [282, 121] on link "Exibir somente esta rota" at bounding box center [315, 122] width 82 height 10
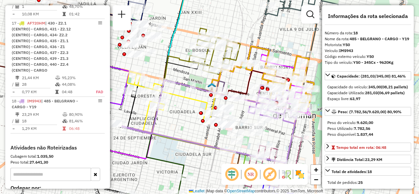
scroll to position [1008, 0]
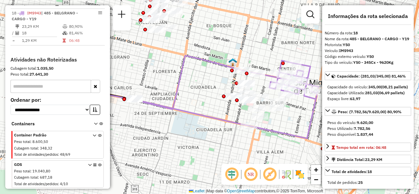
drag, startPoint x: 275, startPoint y: 131, endPoint x: 198, endPoint y: 159, distance: 82.2
click at [198, 138] on icon at bounding box center [226, 100] width 184 height 78
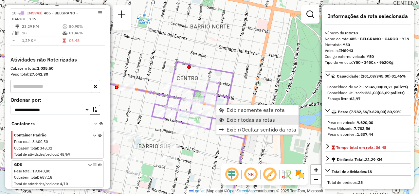
click at [226, 120] on span "Exibir todas as rotas" at bounding box center [250, 119] width 48 height 5
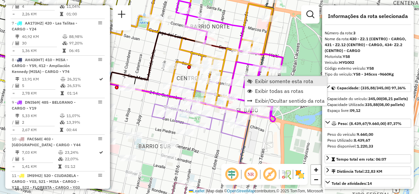
scroll to position [335, 0]
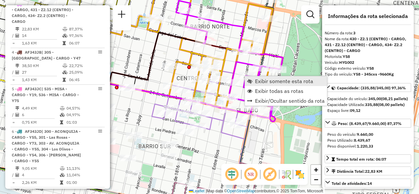
click at [253, 80] on link "Exibir somente esta rota" at bounding box center [286, 81] width 82 height 10
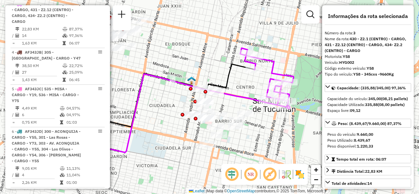
drag, startPoint x: 257, startPoint y: 74, endPoint x: 179, endPoint y: 85, distance: 78.7
click at [179, 85] on icon at bounding box center [156, 95] width 195 height 63
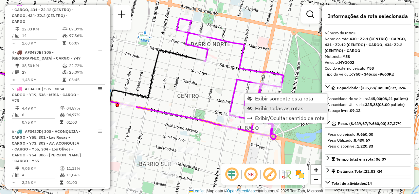
click at [255, 109] on span "Exibir todas as rotas" at bounding box center [279, 108] width 48 height 5
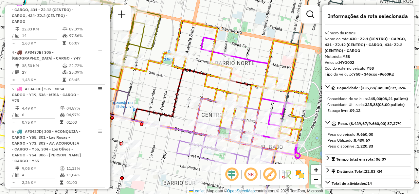
drag, startPoint x: 169, startPoint y: 88, endPoint x: 214, endPoint y: 121, distance: 55.4
click at [213, 120] on icon at bounding box center [188, 94] width 178 height 51
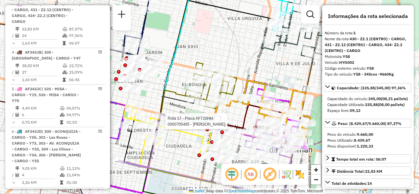
drag, startPoint x: 217, startPoint y: 62, endPoint x: 253, endPoint y: 47, distance: 39.2
click at [255, 49] on div "Rota 17 - Placa AF720HM 0000705485 - PALOMO ROBERTO LEANDRO Janela de atendimen…" at bounding box center [209, 97] width 419 height 194
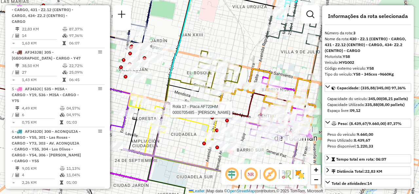
click at [217, 39] on div "Rota 17 - Placa AF720HM 0000705485 - PALOMO ROBERTO LEANDRO Janela de atendimen…" at bounding box center [209, 97] width 419 height 194
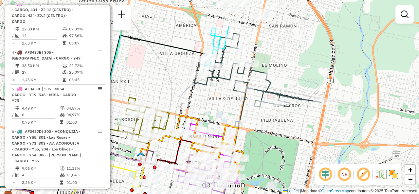
drag, startPoint x: 234, startPoint y: 36, endPoint x: 156, endPoint y: 79, distance: 89.2
click at [156, 79] on div "Janela de atendimento Grade de atendimento Capacidade Transportadoras Veículos …" at bounding box center [209, 97] width 419 height 194
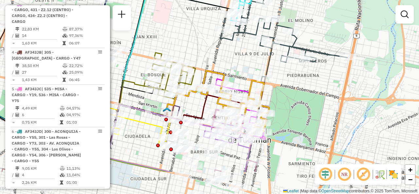
drag, startPoint x: 239, startPoint y: 107, endPoint x: 264, endPoint y: 65, distance: 49.0
click at [264, 65] on icon at bounding box center [219, 53] width 256 height 128
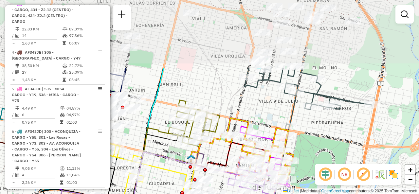
drag, startPoint x: 254, startPoint y: 38, endPoint x: 261, endPoint y: 115, distance: 77.3
click at [261, 115] on div "Janela de atendimento Grade de atendimento Capacidade Transportadoras Veículos …" at bounding box center [209, 97] width 419 height 194
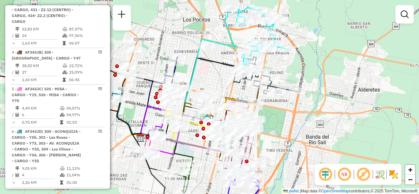
click at [219, 77] on div "Janela de atendimento Grade de atendimento Capacidade Transportadoras Veículos …" at bounding box center [209, 97] width 419 height 194
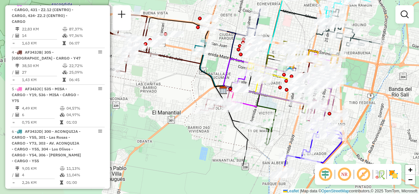
drag, startPoint x: 232, startPoint y: 77, endPoint x: 301, endPoint y: 33, distance: 81.8
click at [301, 33] on div "Janela de atendimento Grade de atendimento Capacidade Transportadoras Veículos …" at bounding box center [209, 97] width 419 height 194
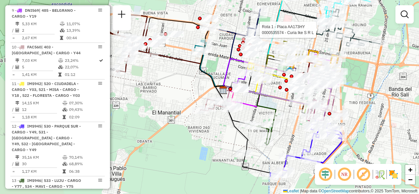
scroll to position [532, 0]
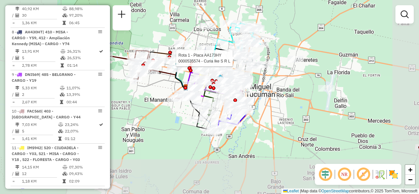
click at [152, 89] on div "Rota 1 - Placa AA173HY 0000535574 - Curia Ike S R L Janela de atendimento Grade…" at bounding box center [209, 97] width 419 height 194
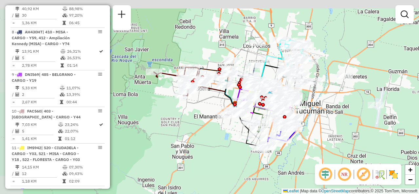
drag, startPoint x: 180, startPoint y: 91, endPoint x: 193, endPoint y: 111, distance: 24.3
click at [201, 109] on div "Janela de atendimento Grade de atendimento Capacidade Transportadoras Veículos …" at bounding box center [209, 97] width 419 height 194
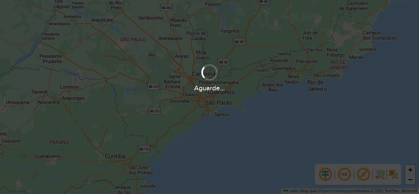
click at [211, 80] on div at bounding box center [209, 72] width 23 height 23
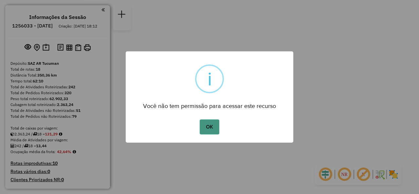
click at [212, 127] on button "OK" at bounding box center [209, 126] width 19 height 15
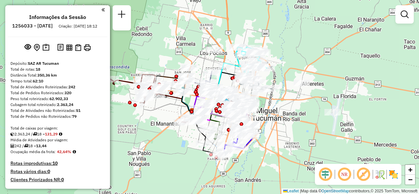
drag, startPoint x: 260, startPoint y: 101, endPoint x: 272, endPoint y: 105, distance: 12.7
click at [268, 106] on div "Rota 17 - Placa AF720HM 0000525546 - Tolomeo S. A. S. Janela de atendimento Gra…" at bounding box center [209, 97] width 419 height 194
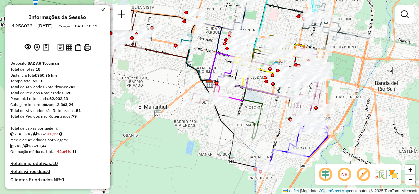
drag, startPoint x: 271, startPoint y: 106, endPoint x: 360, endPoint y: 65, distance: 97.8
click at [360, 65] on div "Janela de atendimento Grade de atendimento Capacidade Transportadoras Veículos …" at bounding box center [209, 97] width 419 height 194
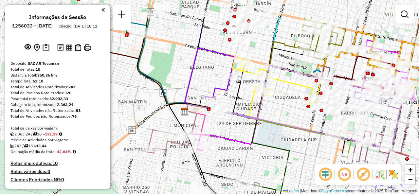
drag, startPoint x: 240, startPoint y: 70, endPoint x: 289, endPoint y: 101, distance: 57.2
click at [289, 101] on div "Janela de atendimento Grade de atendimento Capacidade Transportadoras Veículos …" at bounding box center [209, 97] width 419 height 194
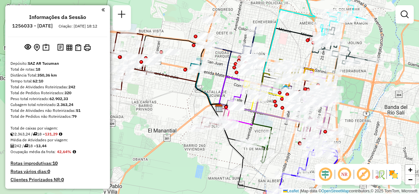
click at [211, 83] on div "Janela de atendimento Grade de atendimento Capacidade Transportadoras Veículos …" at bounding box center [209, 97] width 419 height 194
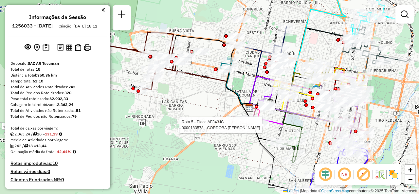
select select "**********"
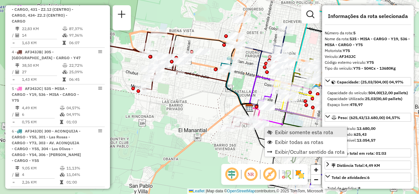
scroll to position [420, 0]
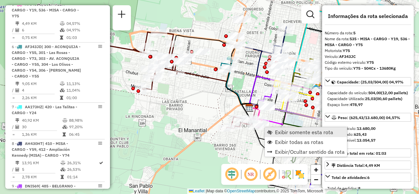
click at [272, 133] on span "Exibir somente esta rota" at bounding box center [269, 132] width 5 height 5
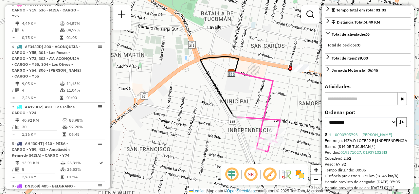
scroll to position [98, 0]
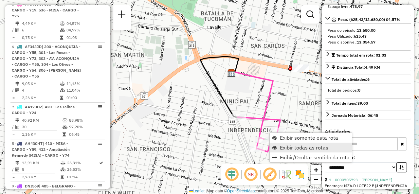
click at [282, 148] on span "Exibir todas as rotas" at bounding box center [304, 147] width 48 height 5
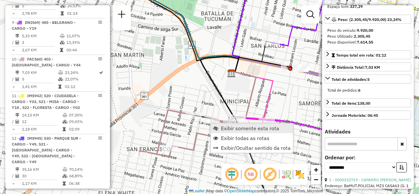
scroll to position [638, 0]
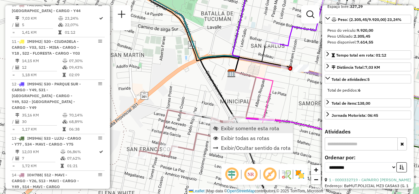
click at [229, 126] on span "Exibir somente esta rota" at bounding box center [250, 128] width 58 height 5
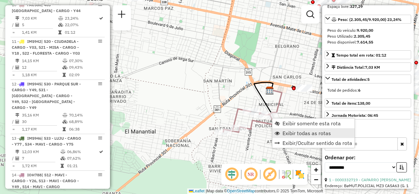
click at [281, 136] on link "Exibir todas as rotas" at bounding box center [313, 133] width 82 height 10
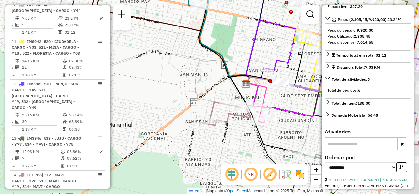
drag, startPoint x: 268, startPoint y: 141, endPoint x: 178, endPoint y: 111, distance: 94.7
click at [230, 113] on icon at bounding box center [262, 114] width 64 height 76
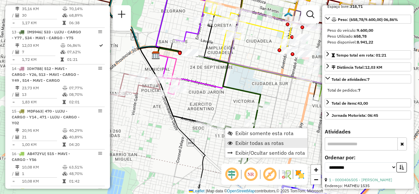
scroll to position [771, 0]
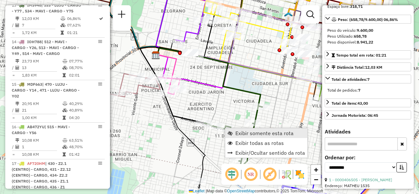
click at [247, 133] on span "Exibir somente esta rota" at bounding box center [264, 133] width 58 height 5
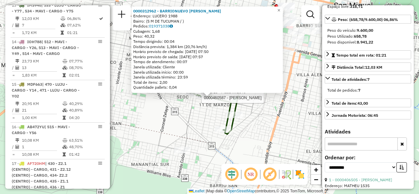
click at [198, 98] on div at bounding box center [199, 95] width 16 height 7
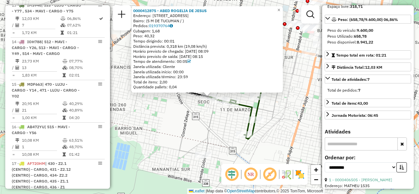
click at [227, 128] on div "0000412875 - ABED ROGELIA DE JESUS Endereço: AVDA AMERICO VESPUCIO 2406 Bairro:…" at bounding box center [209, 97] width 419 height 194
drag, startPoint x: 224, startPoint y: 128, endPoint x: 201, endPoint y: 128, distance: 23.9
click at [205, 131] on div "0000412875 - ABED ROGELIA DE JESUS Endereço: AVDA AMERICO VESPUCIO 2406 Bairro:…" at bounding box center [209, 97] width 419 height 194
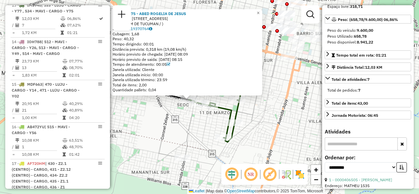
click at [201, 125] on div "0000412875 - ABED ROGELIA DE JESUS Endereço: AVDA AMERICO VESPUCIO 2406 Bairro:…" at bounding box center [209, 97] width 419 height 194
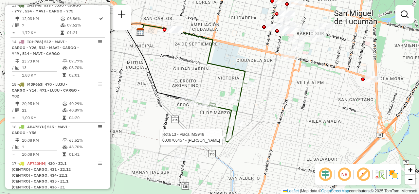
select select "**********"
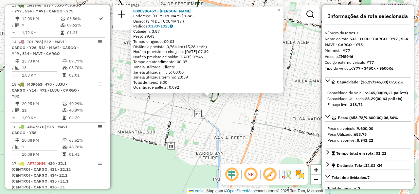
click at [239, 119] on div "0000706457 - CRUZ ARMANDO Endereço: JUAN PADROS 1745 Bairro: (S M DE TUCUMAN / …" at bounding box center [209, 97] width 419 height 194
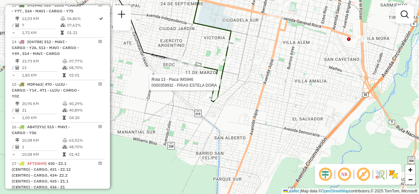
click at [220, 86] on div at bounding box center [221, 82] width 16 height 7
select select "**********"
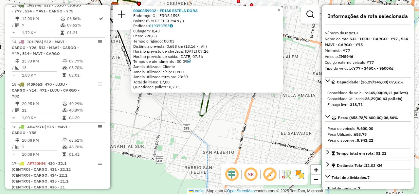
click at [231, 112] on div "0000359932 - FRIAS ESTELA DORA Endereço: OLLEROS 1593 Bairro: (S M DE TUCUMAN /…" at bounding box center [209, 97] width 419 height 194
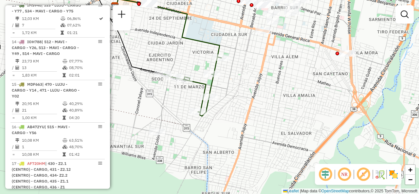
drag, startPoint x: 232, startPoint y: 119, endPoint x: 232, endPoint y: 138, distance: 18.7
click at [232, 138] on div "Janela de atendimento Grade de atendimento Capacidade Transportadoras Veículos …" at bounding box center [209, 97] width 419 height 194
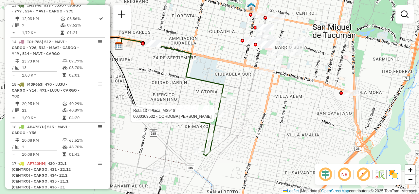
select select "**********"
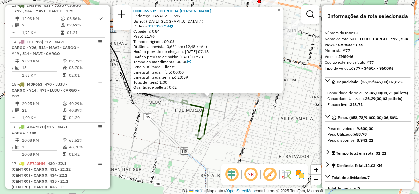
click at [236, 117] on div "0000369532 - CORDOBA EDUARDO FABIO Endereço: LAVAISSE 1677 Bairro: (SAN MIGUEL …" at bounding box center [209, 97] width 419 height 194
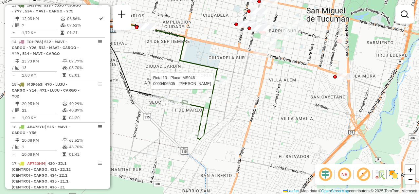
click at [218, 84] on div at bounding box center [219, 81] width 16 height 7
select select "**********"
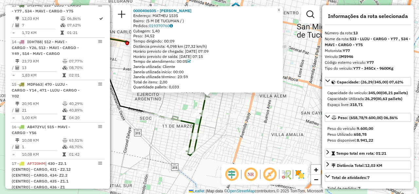
click at [234, 123] on div "0000406505 - MOHAMED VICTOR Endereço: MATHEU 1535 Bairro: (S M DE TUCUMAN / ) P…" at bounding box center [209, 97] width 419 height 194
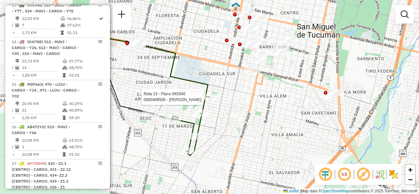
select select "**********"
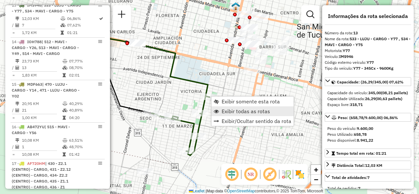
click at [228, 111] on span "Exibir todas as rotas" at bounding box center [245, 111] width 48 height 5
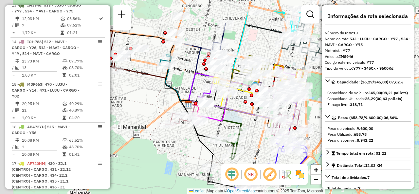
drag, startPoint x: 207, startPoint y: 86, endPoint x: 243, endPoint y: 134, distance: 59.8
click at [243, 134] on div "Janela de atendimento Grade de atendimento Capacidade Transportadoras Veículos …" at bounding box center [209, 97] width 419 height 194
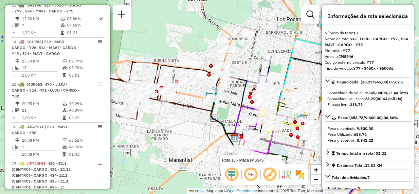
drag, startPoint x: 212, startPoint y: 92, endPoint x: 244, endPoint y: 103, distance: 34.0
click at [244, 106] on icon at bounding box center [247, 121] width 25 height 31
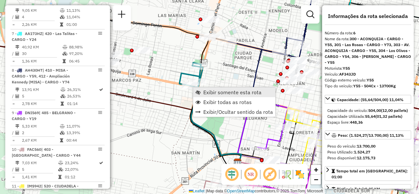
scroll to position [463, 0]
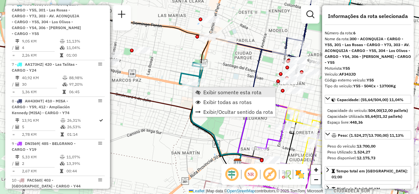
click at [212, 95] on span "Exibir somente esta rota" at bounding box center [232, 92] width 58 height 5
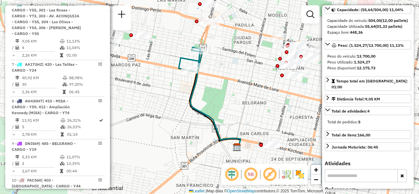
scroll to position [98, 0]
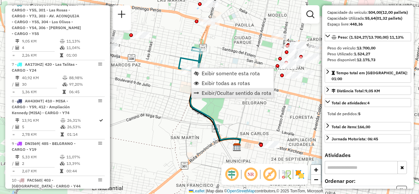
click at [214, 89] on link "Exibir/Ocultar sentido da rota" at bounding box center [232, 93] width 82 height 10
click at [213, 89] on link "Exibir/Ocultar sentido da rota" at bounding box center [237, 94] width 82 height 10
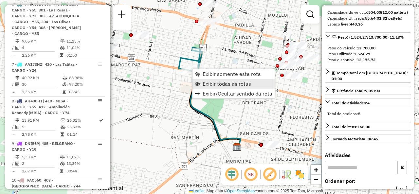
click at [207, 86] on span "Exibir todas as rotas" at bounding box center [227, 83] width 48 height 5
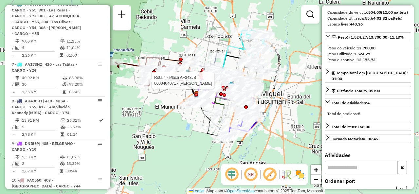
click at [205, 33] on div "Rota 4 - Placa AF343JB 0000464071 - Fernandez Pedro Genaro Janela de atendiment…" at bounding box center [209, 97] width 419 height 194
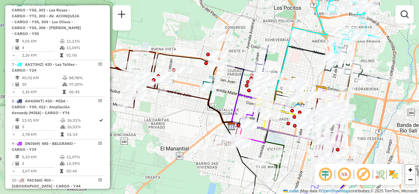
drag, startPoint x: 260, startPoint y: 49, endPoint x: 311, endPoint y: 62, distance: 52.5
click at [311, 62] on div "Janela de atendimento Grade de atendimento Capacidade Transportadoras Veículos …" at bounding box center [209, 97] width 419 height 194
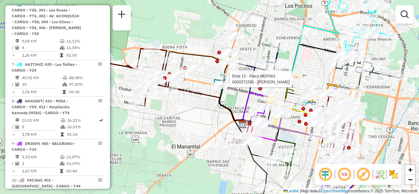
click at [194, 122] on div "Rota 15 - Placa MDF663 0000371556 - RODRIGUEZ JUAN JOSE Janela de atendimento G…" at bounding box center [209, 97] width 419 height 194
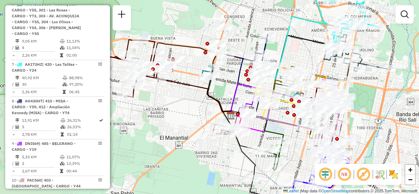
drag, startPoint x: 202, startPoint y: 128, endPoint x: 190, endPoint y: 119, distance: 14.7
click at [190, 119] on div "Janela de atendimento Grade de atendimento Capacidade Transportadoras Veículos …" at bounding box center [209, 97] width 419 height 194
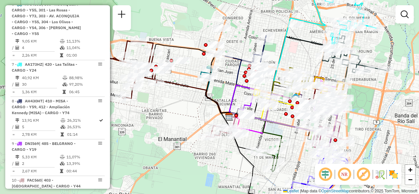
click at [304, 58] on div "Janela de atendimento Grade de atendimento Capacidade Transportadoras Veículos …" at bounding box center [209, 97] width 419 height 194
click at [297, 50] on div "Janela de atendimento Grade de atendimento Capacidade Transportadoras Veículos …" at bounding box center [209, 97] width 419 height 194
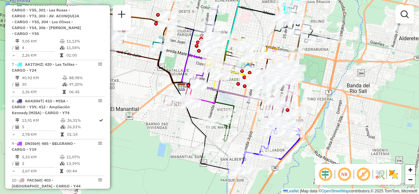
drag, startPoint x: 305, startPoint y: 57, endPoint x: 216, endPoint y: 25, distance: 94.3
click at [216, 25] on div "Janela de atendimento Grade de atendimento Capacidade Transportadoras Veículos …" at bounding box center [209, 97] width 419 height 194
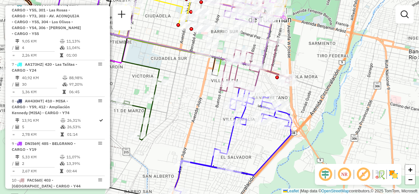
click at [256, 140] on div "Janela de atendimento Grade de atendimento Capacidade Transportadoras Veículos …" at bounding box center [209, 97] width 419 height 194
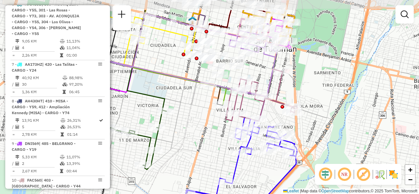
drag, startPoint x: 256, startPoint y: 144, endPoint x: 256, endPoint y: 168, distance: 24.2
click at [262, 173] on div "Janela de atendimento Grade de atendimento Capacidade Transportadoras Veículos …" at bounding box center [209, 97] width 419 height 194
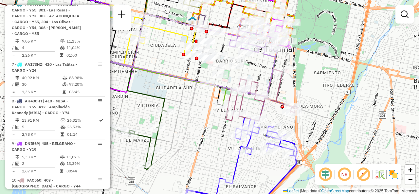
click at [194, 103] on div "Janela de atendimento Grade de atendimento Capacidade Transportadoras Veículos …" at bounding box center [209, 97] width 419 height 194
select select "**********"
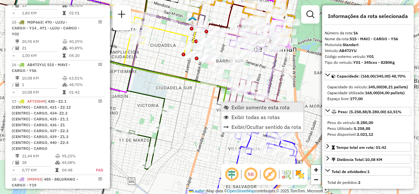
scroll to position [898, 0]
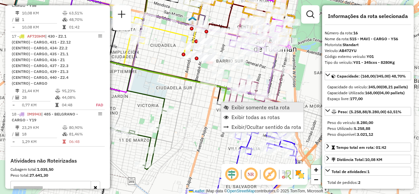
click at [231, 106] on link "Exibir somente esta rota" at bounding box center [262, 107] width 82 height 10
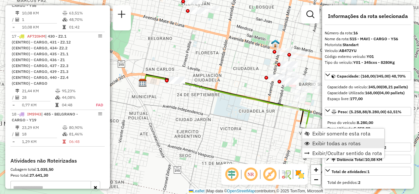
click at [309, 141] on span "Exibir todas as rotas" at bounding box center [306, 143] width 5 height 5
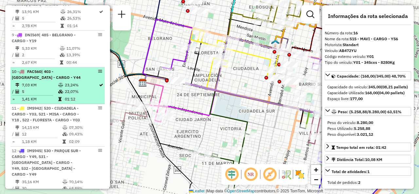
scroll to position [539, 0]
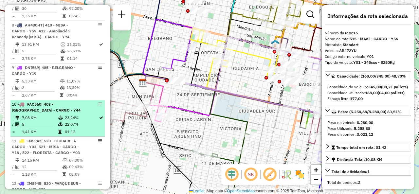
click at [68, 77] on div "9 - DNI569 | 485 - BELGRANO - CARGO - Y19" at bounding box center [46, 71] width 69 height 12
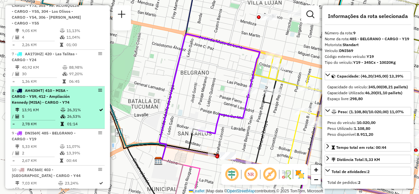
scroll to position [440, 0]
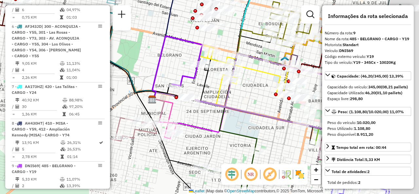
drag, startPoint x: 241, startPoint y: 54, endPoint x: 166, endPoint y: 43, distance: 75.4
click at [193, 50] on icon at bounding box center [177, 67] width 50 height 63
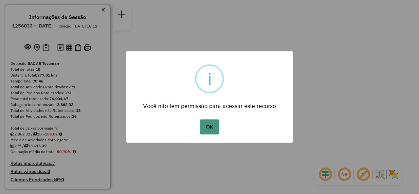
click at [208, 126] on button "OK" at bounding box center [209, 126] width 19 height 15
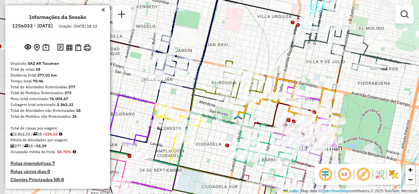
drag, startPoint x: 243, startPoint y: 50, endPoint x: 287, endPoint y: 65, distance: 47.1
click at [287, 64] on div "Janela de atendimento Grade de atendimento Capacidade Transportadoras Veículos …" at bounding box center [209, 97] width 419 height 194
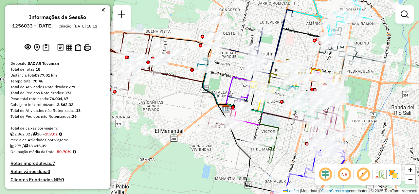
drag, startPoint x: 235, startPoint y: 38, endPoint x: 239, endPoint y: 32, distance: 6.9
click at [241, 30] on div "Janela de atendimento Grade de atendimento Capacidade Transportadoras Veículos …" at bounding box center [209, 97] width 419 height 194
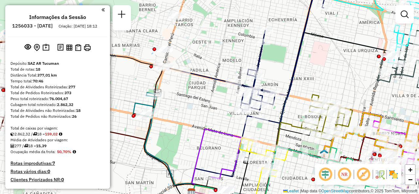
drag, startPoint x: 306, startPoint y: 73, endPoint x: 279, endPoint y: 84, distance: 28.9
click at [280, 84] on icon at bounding box center [253, 58] width 143 height 129
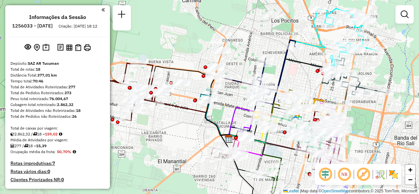
click at [289, 75] on div "Janela de atendimento Grade de atendimento Capacidade Transportadoras Veículos …" at bounding box center [209, 97] width 419 height 194
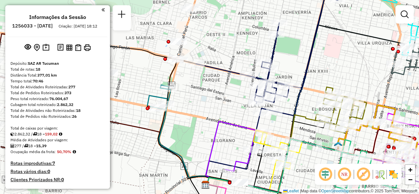
drag, startPoint x: 266, startPoint y: 74, endPoint x: 277, endPoint y: 48, distance: 28.3
click at [277, 48] on div "Janela de atendimento Grade de atendimento Capacidade Transportadoras Veículos …" at bounding box center [209, 97] width 419 height 194
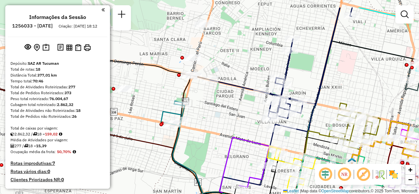
drag, startPoint x: 277, startPoint y: 52, endPoint x: 305, endPoint y: 79, distance: 38.9
click at [305, 79] on div "Janela de atendimento Grade de atendimento Capacidade Transportadoras Veículos …" at bounding box center [209, 97] width 419 height 194
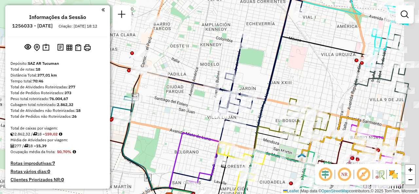
drag, startPoint x: 369, startPoint y: 92, endPoint x: 314, endPoint y: 87, distance: 54.5
click at [318, 87] on div "Janela de atendimento Grade de atendimento Capacidade Transportadoras Veículos …" at bounding box center [209, 97] width 419 height 194
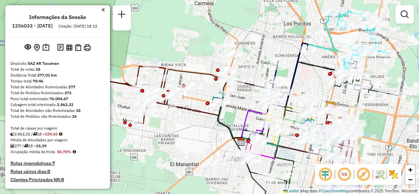
click at [315, 82] on div "Janela de atendimento Grade de atendimento Capacidade Transportadoras Veículos …" at bounding box center [209, 97] width 419 height 194
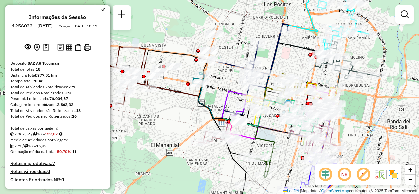
drag, startPoint x: 323, startPoint y: 88, endPoint x: 303, endPoint y: 68, distance: 27.8
click at [303, 68] on div "Janela de atendimento Grade de atendimento Capacidade Transportadoras Veículos …" at bounding box center [209, 97] width 419 height 194
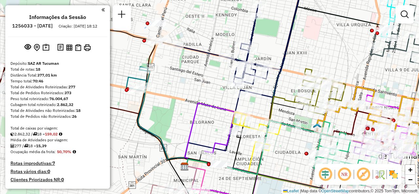
drag, startPoint x: 272, startPoint y: 40, endPoint x: 285, endPoint y: 60, distance: 23.7
click at [285, 60] on div "Janela de atendimento Grade de atendimento Capacidade Transportadoras Veículos …" at bounding box center [209, 97] width 419 height 194
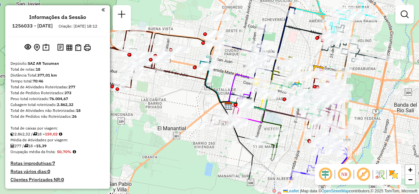
drag, startPoint x: 191, startPoint y: 112, endPoint x: 210, endPoint y: 103, distance: 20.6
click at [229, 103] on icon at bounding box center [241, 89] width 25 height 31
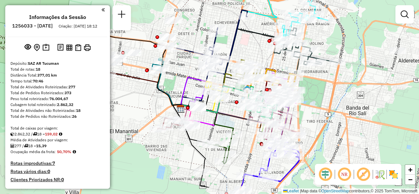
drag, startPoint x: 265, startPoint y: 64, endPoint x: 239, endPoint y: 38, distance: 37.0
click at [242, 37] on div "Janela de atendimento Grade de atendimento Capacidade Transportadoras Veículos …" at bounding box center [209, 97] width 419 height 194
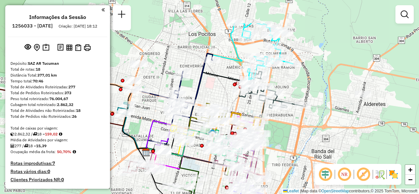
drag, startPoint x: 252, startPoint y: 47, endPoint x: 221, endPoint y: 90, distance: 52.5
click at [221, 90] on div "Janela de atendimento Grade de atendimento Capacidade Transportadoras Veículos …" at bounding box center [209, 97] width 419 height 194
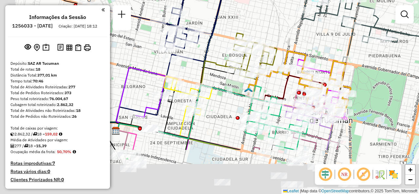
drag, startPoint x: 224, startPoint y: 99, endPoint x: 289, endPoint y: 26, distance: 97.8
click at [289, 26] on div "Janela de atendimento Grade de atendimento Capacidade Transportadoras Veículos …" at bounding box center [209, 97] width 419 height 194
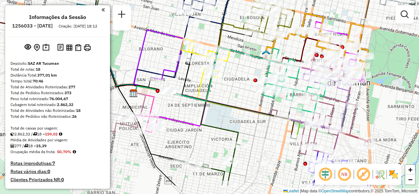
drag, startPoint x: 234, startPoint y: 124, endPoint x: 238, endPoint y: 97, distance: 27.8
click at [235, 95] on div "Janela de atendimento Grade de atendimento Capacidade Transportadoras Veículos …" at bounding box center [209, 97] width 419 height 194
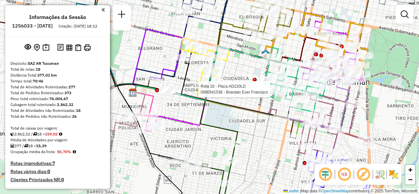
select select "**********"
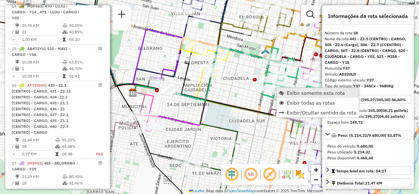
scroll to position [1001, 0]
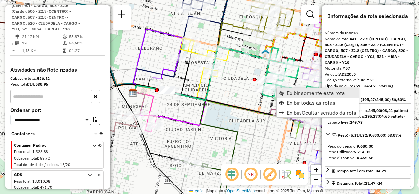
click at [286, 94] on link "Exibir somente esta rota" at bounding box center [317, 93] width 82 height 10
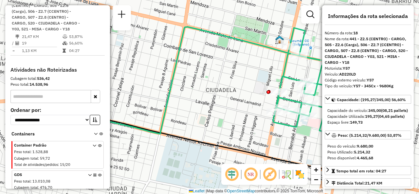
drag, startPoint x: 255, startPoint y: 108, endPoint x: 200, endPoint y: 92, distance: 57.3
click at [200, 92] on div "Janela de atendimento Grade de atendimento Capacidade Transportadoras Veículos …" at bounding box center [209, 97] width 419 height 194
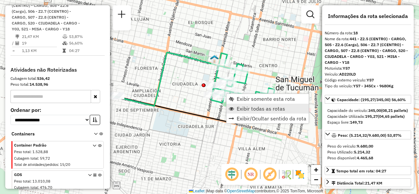
click at [233, 106] on link "Exibir todas as rotas" at bounding box center [267, 109] width 82 height 10
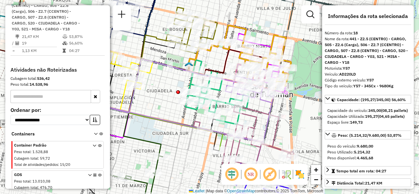
drag, startPoint x: 196, startPoint y: 93, endPoint x: 171, endPoint y: 100, distance: 26.4
click at [171, 100] on div "Janela de atendimento Grade de atendimento Capacidade Transportadoras Veículos …" at bounding box center [209, 97] width 419 height 194
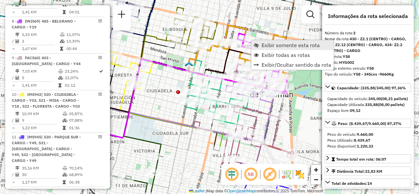
scroll to position [287, 0]
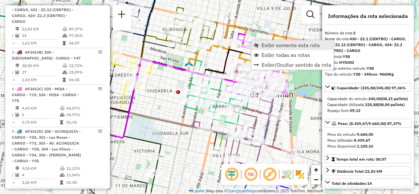
click at [262, 43] on span "Exibir somente esta rota" at bounding box center [290, 45] width 58 height 5
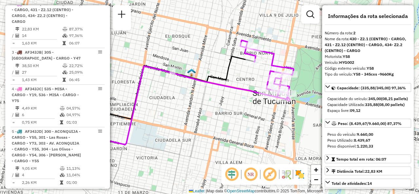
drag, startPoint x: 247, startPoint y: 63, endPoint x: 216, endPoint y: 57, distance: 31.1
click at [216, 57] on div "Janela de atendimento Grade de atendimento Capacidade Transportadoras Veículos …" at bounding box center [209, 97] width 419 height 194
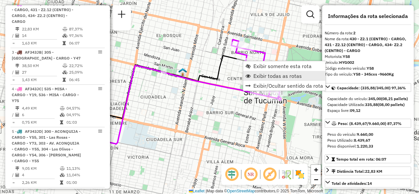
click at [254, 75] on span "Exibir todas as rotas" at bounding box center [277, 75] width 48 height 5
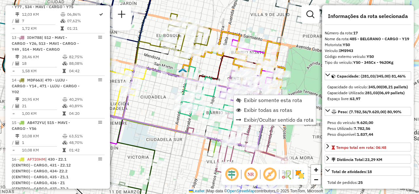
scroll to position [964, 0]
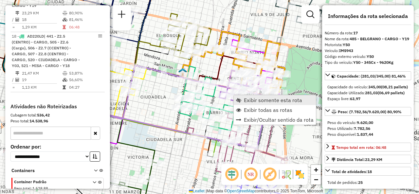
click at [248, 98] on span "Exibir somente esta rota" at bounding box center [273, 99] width 58 height 5
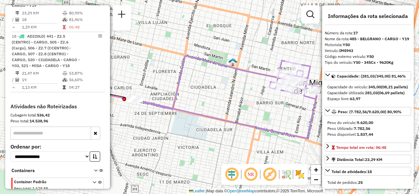
drag, startPoint x: 247, startPoint y: 94, endPoint x: 213, endPoint y: 96, distance: 34.1
click at [213, 96] on div "Janela de atendimento Grade de atendimento Capacidade Transportadoras Veículos …" at bounding box center [209, 97] width 419 height 194
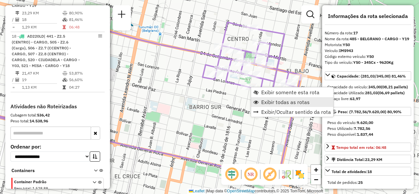
click at [264, 104] on span "Exibir todas as rotas" at bounding box center [285, 101] width 48 height 5
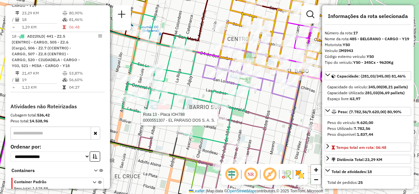
click at [227, 114] on div at bounding box center [219, 117] width 16 height 7
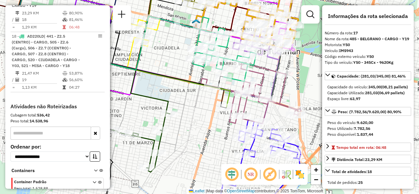
click at [263, 78] on icon at bounding box center [198, 91] width 203 height 63
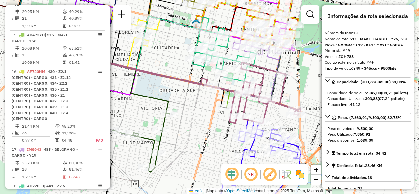
scroll to position [765, 0]
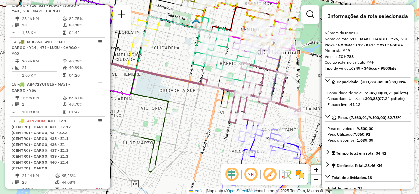
click at [269, 82] on div "Janela de atendimento Grade de atendimento Capacidade Transportadoras Veículos …" at bounding box center [209, 97] width 419 height 194
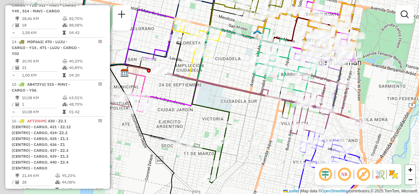
drag, startPoint x: 270, startPoint y: 81, endPoint x: 331, endPoint y: 93, distance: 62.6
click at [331, 93] on div "Janela de atendimento Grade de atendimento Capacidade Transportadoras Veículos …" at bounding box center [209, 97] width 419 height 194
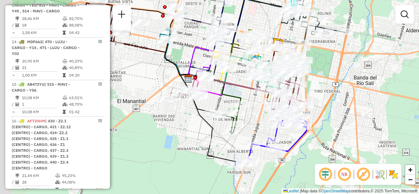
drag, startPoint x: 230, startPoint y: 85, endPoint x: 243, endPoint y: 95, distance: 16.7
click at [243, 95] on div "Janela de atendimento Grade de atendimento Capacidade Transportadoras Veículos …" at bounding box center [209, 97] width 419 height 194
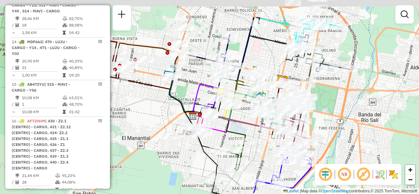
drag, startPoint x: 232, startPoint y: 89, endPoint x: 236, endPoint y: 125, distance: 36.9
click at [236, 125] on div "Janela de atendimento Grade de atendimento Capacidade Transportadoras Veículos …" at bounding box center [209, 97] width 419 height 194
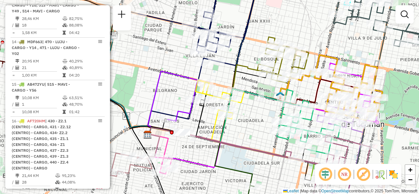
drag, startPoint x: 347, startPoint y: 38, endPoint x: 317, endPoint y: 57, distance: 34.9
click at [323, 55] on div "Janela de atendimento Grade de atendimento Capacidade Transportadoras Veículos …" at bounding box center [209, 97] width 419 height 194
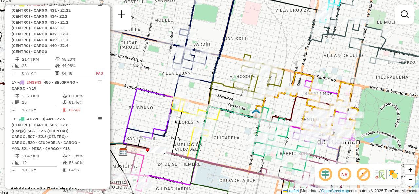
scroll to position [831, 0]
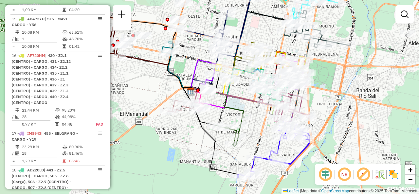
drag, startPoint x: 260, startPoint y: 42, endPoint x: 265, endPoint y: 27, distance: 16.2
click at [265, 27] on div "Janela de atendimento Grade de atendimento Capacidade Transportadoras Veículos …" at bounding box center [209, 97] width 419 height 194
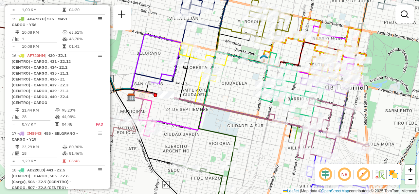
drag, startPoint x: 277, startPoint y: 131, endPoint x: 265, endPoint y: 146, distance: 19.0
click at [265, 146] on div "Janela de atendimento Grade de atendimento Capacidade Transportadoras Veículos …" at bounding box center [209, 97] width 419 height 194
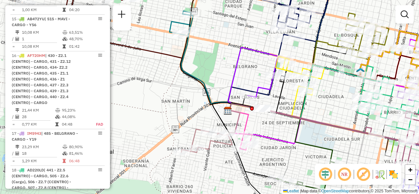
drag, startPoint x: 240, startPoint y: 88, endPoint x: 336, endPoint y: 101, distance: 97.1
click at [336, 101] on div "Janela de atendimento Grade de atendimento Capacidade Transportadoras Veículos …" at bounding box center [209, 97] width 419 height 194
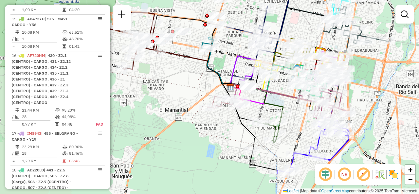
click at [229, 47] on div "Janela de atendimento Grade de atendimento Capacidade Transportadoras Veículos …" at bounding box center [209, 97] width 419 height 194
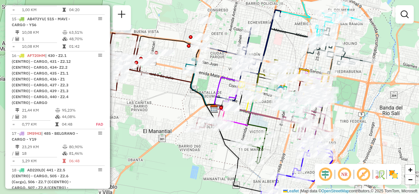
drag, startPoint x: 229, startPoint y: 46, endPoint x: 206, endPoint y: 71, distance: 34.3
click at [206, 71] on div "Janela de atendimento Grade de atendimento Capacidade Transportadoras Veículos …" at bounding box center [209, 97] width 419 height 194
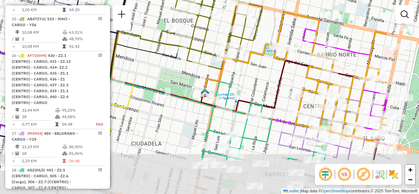
drag, startPoint x: 343, startPoint y: 84, endPoint x: 269, endPoint y: 30, distance: 91.4
click at [269, 30] on div "Rota 5 - Placa AF343JD 0000464456 - grau Janela de atendimento Grade de atendim…" at bounding box center [209, 97] width 419 height 194
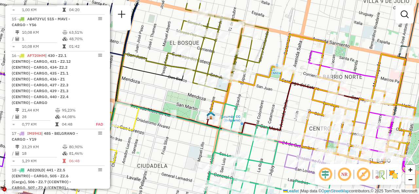
drag, startPoint x: 270, startPoint y: 26, endPoint x: 286, endPoint y: 87, distance: 63.0
click at [286, 87] on div "Rota 5 - Placa AF343JD 0000464456 - grau Janela de atendimento Grade de atendim…" at bounding box center [209, 97] width 419 height 194
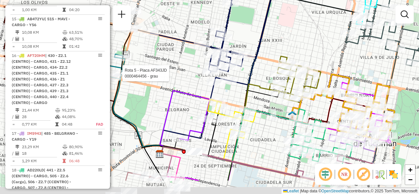
drag, startPoint x: 216, startPoint y: 136, endPoint x: 264, endPoint y: 101, distance: 59.7
click at [264, 101] on div "Rota 5 - Placa AF343JD 0000464456 - grau Janela de atendimento Grade de atendim…" at bounding box center [209, 97] width 419 height 194
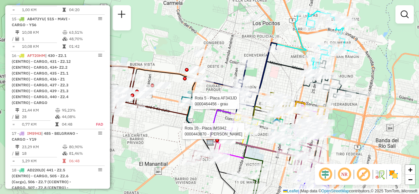
select select "**********"
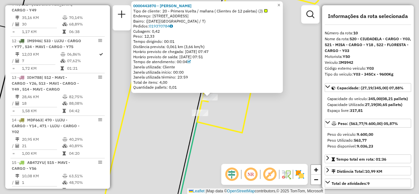
scroll to position [626, 0]
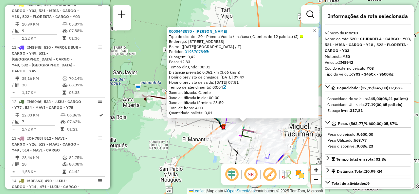
click at [189, 131] on div "0000443870 - RONCEDO ALVARO Tipo de cliente: 20 - Primera Vuelta / mañana ( Cli…" at bounding box center [209, 97] width 419 height 194
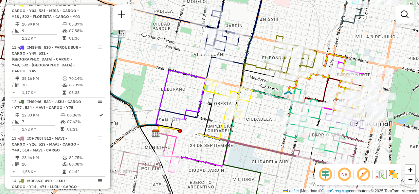
drag, startPoint x: 277, startPoint y: 93, endPoint x: 180, endPoint y: 91, distance: 97.2
click at [180, 91] on div "Janela de atendimento Grade de atendimento Capacidade Transportadoras Veículos …" at bounding box center [209, 97] width 419 height 194
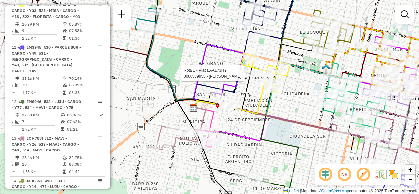
select select "**********"
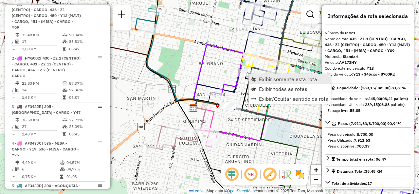
scroll to position [233, 0]
click at [256, 80] on link "Exibir somente esta rota" at bounding box center [290, 79] width 82 height 10
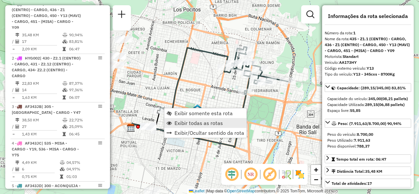
click at [177, 122] on span "Exibir todas as rotas" at bounding box center [198, 122] width 48 height 5
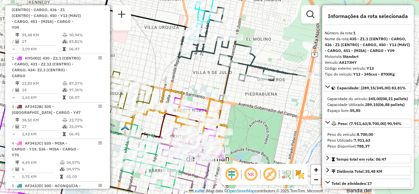
drag, startPoint x: 229, startPoint y: 83, endPoint x: 205, endPoint y: 69, distance: 27.1
click at [205, 69] on div "Janela de atendimento Grade de atendimento Capacidade Transportadoras Veículos …" at bounding box center [209, 97] width 419 height 194
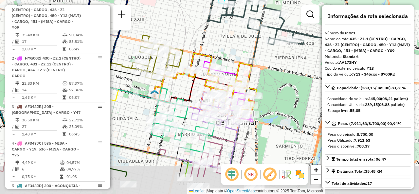
drag, startPoint x: 250, startPoint y: 114, endPoint x: 272, endPoint y: 80, distance: 40.2
click at [272, 80] on div "Janela de atendimento Grade de atendimento Capacidade Transportadoras Veículos …" at bounding box center [209, 97] width 419 height 194
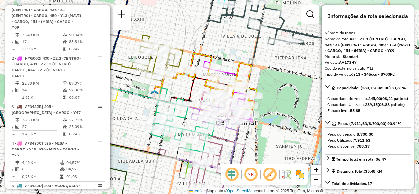
click at [223, 45] on div "Janela de atendimento Grade de atendimento Capacidade Transportadoras Veículos …" at bounding box center [209, 97] width 419 height 194
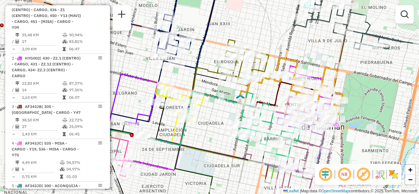
drag, startPoint x: 248, startPoint y: 64, endPoint x: 319, endPoint y: 49, distance: 73.3
click at [319, 49] on div "Janela de atendimento Grade de atendimento Capacidade Transportadoras Veículos …" at bounding box center [209, 97] width 419 height 194
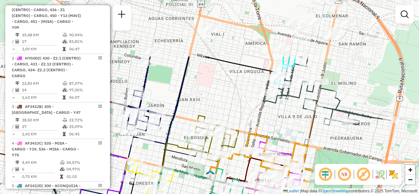
drag, startPoint x: 314, startPoint y: 47, endPoint x: 284, endPoint y: 123, distance: 81.7
click at [284, 123] on div "Janela de atendimento Grade de atendimento Capacidade Transportadoras Veículos …" at bounding box center [209, 97] width 419 height 194
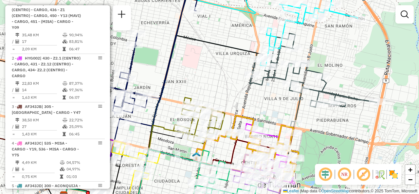
drag, startPoint x: 317, startPoint y: 48, endPoint x: 306, endPoint y: -12, distance: 61.5
click at [306, 0] on html "Aguarde... Pop-up bloqueado! Seu navegador bloqueou automáticamente a abertura …" at bounding box center [209, 97] width 419 height 194
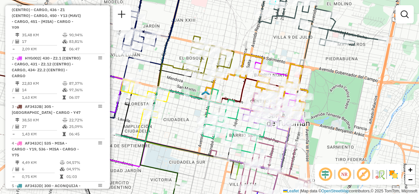
drag, startPoint x: 285, startPoint y: 48, endPoint x: 294, endPoint y: 17, distance: 32.4
click at [294, 17] on div "Janela de atendimento Grade de atendimento Capacidade Transportadoras Veículos …" at bounding box center [209, 97] width 419 height 194
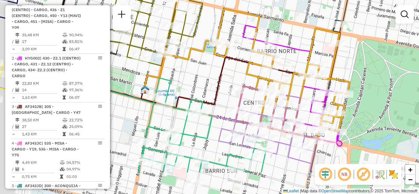
drag, startPoint x: 304, startPoint y: -5, endPoint x: 313, endPoint y: -25, distance: 21.7
click at [313, 0] on html "Aguarde... Pop-up bloqueado! Seu navegador bloqueou automáticamente a abertura …" at bounding box center [209, 97] width 419 height 194
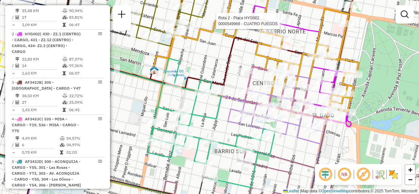
select select "**********"
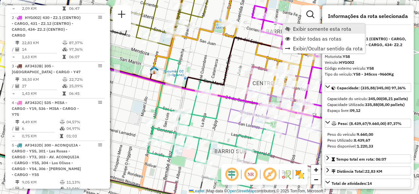
scroll to position [287, 0]
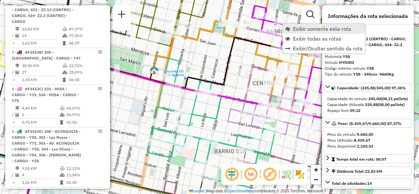
click at [294, 30] on span "Exibir somente esta rota" at bounding box center [322, 28] width 58 height 5
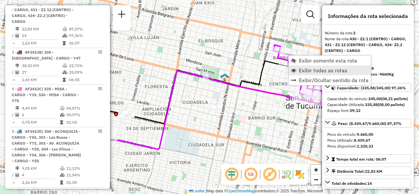
click at [296, 72] on link "Exibir todas as rotas" at bounding box center [330, 70] width 82 height 10
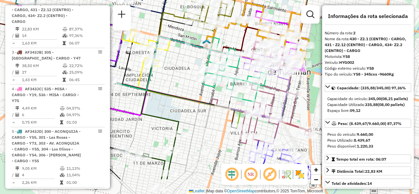
drag, startPoint x: 257, startPoint y: 75, endPoint x: 237, endPoint y: 38, distance: 42.5
click at [237, 38] on icon at bounding box center [248, 40] width 89 height 26
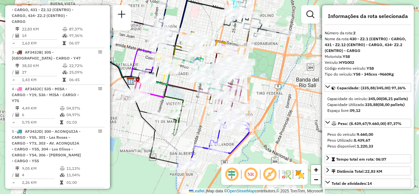
click at [183, 78] on div "Janela de atendimento Grade de atendimento Capacidade Transportadoras Veículos …" at bounding box center [209, 97] width 419 height 194
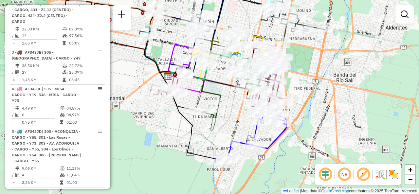
drag, startPoint x: 184, startPoint y: 76, endPoint x: 216, endPoint y: 68, distance: 33.0
click at [216, 68] on div "Janela de atendimento Grade de atendimento Capacidade Transportadoras Veículos …" at bounding box center [209, 97] width 419 height 194
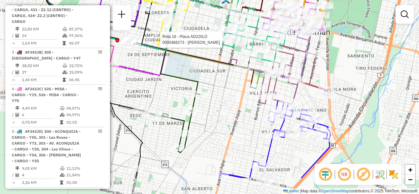
drag, startPoint x: 241, startPoint y: 140, endPoint x: 236, endPoint y: 113, distance: 27.3
click at [236, 114] on div "Rota 18 - Placa AD220LD 0000468273 - Sinchicay Rosario Janela de atendimento Gr…" at bounding box center [209, 97] width 419 height 194
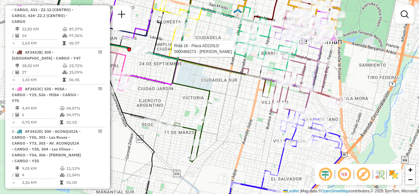
click at [237, 93] on div "Rota 18 - Placa AD220LD 0000468273 - Sinchicay Rosario Janela de atendimento Gr…" at bounding box center [209, 97] width 419 height 194
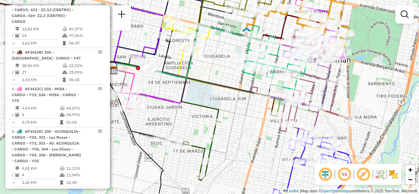
drag, startPoint x: 238, startPoint y: 111, endPoint x: 216, endPoint y: 173, distance: 66.0
click at [217, 173] on div "Janela de atendimento Grade de atendimento Capacidade Transportadoras Veículos …" at bounding box center [209, 97] width 419 height 194
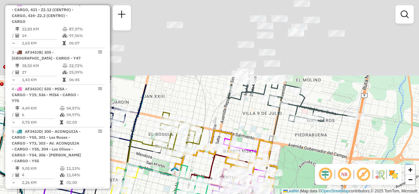
drag, startPoint x: 285, startPoint y: 13, endPoint x: 233, endPoint y: 123, distance: 120.9
click at [233, 123] on div "Janela de atendimento Grade de atendimento Capacidade Transportadoras Veículos …" at bounding box center [209, 97] width 419 height 194
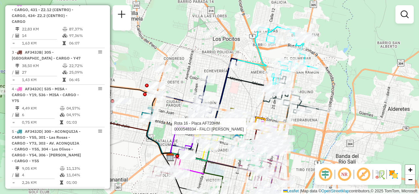
drag, startPoint x: 222, startPoint y: 98, endPoint x: 268, endPoint y: 65, distance: 56.0
click at [268, 65] on div "Rota 16 - Placa AF720HM 0000548334 - FALCI DANIEL MAXIMILIANO Janela de atendim…" at bounding box center [209, 97] width 419 height 194
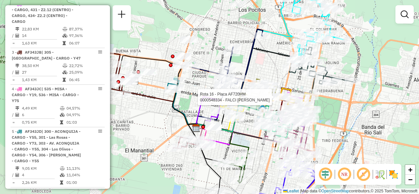
click at [268, 65] on div "Rota 16 - Placa AF720HM 0000548334 - FALCI DANIEL MAXIMILIANO Janela de atendim…" at bounding box center [209, 97] width 419 height 194
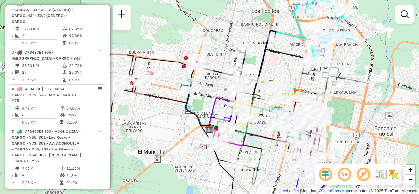
drag, startPoint x: 190, startPoint y: 89, endPoint x: 212, endPoint y: 89, distance: 22.2
click at [212, 89] on div "Janela de atendimento Grade de atendimento Capacidade Transportadoras Veículos …" at bounding box center [209, 97] width 419 height 194
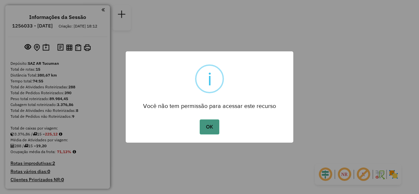
click at [205, 130] on button "OK" at bounding box center [209, 126] width 19 height 15
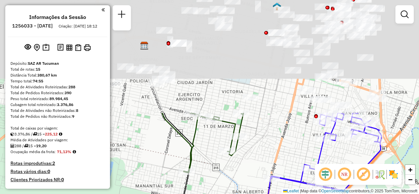
drag, startPoint x: 230, startPoint y: 68, endPoint x: 210, endPoint y: 200, distance: 133.6
click at [210, 194] on html "Aguarde... Pop-up bloqueado! Seu navegador bloqueou automáticamente a abertura …" at bounding box center [209, 97] width 419 height 194
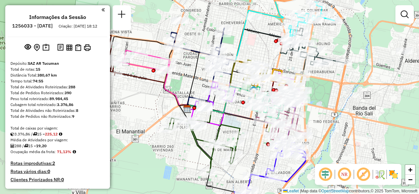
drag, startPoint x: 216, startPoint y: 99, endPoint x: 215, endPoint y: 125, distance: 25.6
click at [215, 125] on div "Janela de atendimento Grade de atendimento Capacidade Transportadoras Veículos …" at bounding box center [209, 97] width 419 height 194
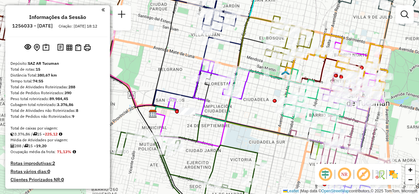
drag, startPoint x: 259, startPoint y: 98, endPoint x: 244, endPoint y: 112, distance: 20.4
click at [244, 112] on div "Janela de atendimento Grade de atendimento Capacidade Transportadoras Veículos …" at bounding box center [209, 97] width 419 height 194
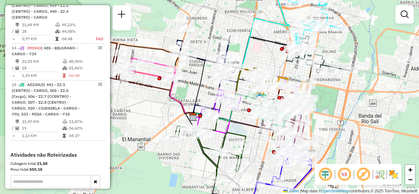
scroll to position [818, 0]
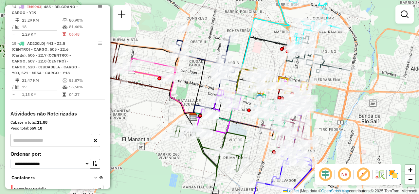
click at [150, 105] on div "Janela de atendimento Grade de atendimento Capacidade Transportadoras Veículos …" at bounding box center [209, 97] width 419 height 194
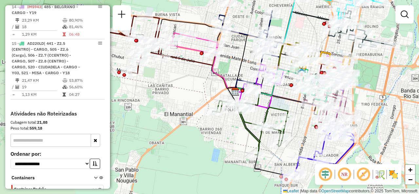
drag, startPoint x: 159, startPoint y: 112, endPoint x: 201, endPoint y: 87, distance: 49.2
click at [201, 87] on div "Janela de atendimento Grade de atendimento Capacidade Transportadoras Veículos …" at bounding box center [209, 97] width 419 height 194
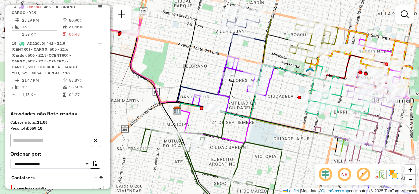
drag, startPoint x: 281, startPoint y: 79, endPoint x: 282, endPoint y: 112, distance: 32.4
click at [282, 112] on div "Janela de atendimento Grade de atendimento Capacidade Transportadoras Veículos …" at bounding box center [209, 97] width 419 height 194
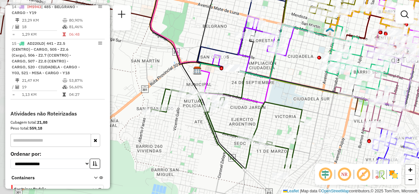
drag, startPoint x: 287, startPoint y: 94, endPoint x: 300, endPoint y: 59, distance: 36.8
click at [300, 59] on div "Janela de atendimento Grade de atendimento Capacidade Transportadoras Veículos …" at bounding box center [209, 97] width 419 height 194
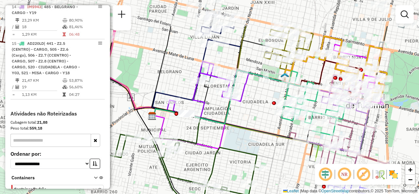
drag, startPoint x: 277, startPoint y: 99, endPoint x: 232, endPoint y: 144, distance: 64.1
click at [232, 144] on div "Janela de atendimento Grade de atendimento Capacidade Transportadoras Veículos …" at bounding box center [209, 97] width 419 height 194
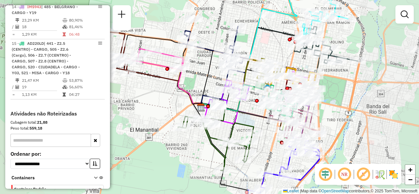
click at [253, 101] on div "Janela de atendimento Grade de atendimento Capacidade Transportadoras Veículos …" at bounding box center [209, 97] width 419 height 194
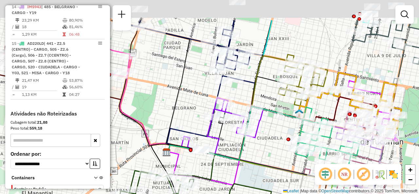
drag, startPoint x: 260, startPoint y: 96, endPoint x: 272, endPoint y: 136, distance: 41.5
click at [272, 136] on div "Janela de atendimento Grade de atendimento Capacidade Transportadoras Veículos …" at bounding box center [209, 97] width 419 height 194
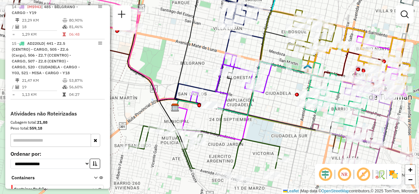
drag, startPoint x: 271, startPoint y: 138, endPoint x: 279, endPoint y: 93, distance: 45.6
click at [279, 93] on div "Janela de atendimento Grade de atendimento Capacidade Transportadoras Veículos …" at bounding box center [209, 97] width 419 height 194
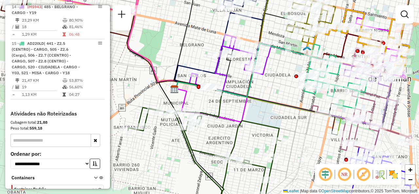
drag, startPoint x: 287, startPoint y: 76, endPoint x: 281, endPoint y: 82, distance: 8.6
click at [281, 82] on div "Janela de atendimento Grade de atendimento Capacidade Transportadoras Veículos …" at bounding box center [209, 97] width 419 height 194
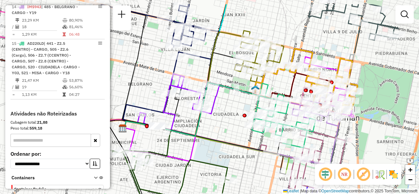
drag, startPoint x: 278, startPoint y: 75, endPoint x: 216, endPoint y: 98, distance: 66.5
click at [216, 98] on icon at bounding box center [178, 102] width 82 height 56
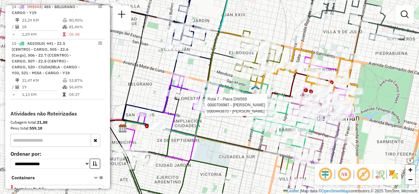
click at [234, 120] on div "Rota 7 - Placa DNI569 0000443870 - RONCEDO ALVARO Rota 7 - Placa DNI569 0000706…" at bounding box center [209, 97] width 419 height 194
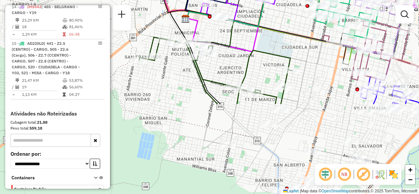
drag, startPoint x: 232, startPoint y: 124, endPoint x: 294, endPoint y: 14, distance: 126.3
click at [294, 14] on div "Janela de atendimento Grade de atendimento Capacidade Transportadoras Veículos …" at bounding box center [209, 97] width 419 height 194
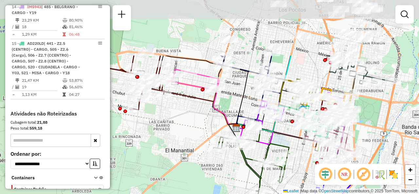
drag, startPoint x: 283, startPoint y: 74, endPoint x: 294, endPoint y: 144, distance: 70.6
click at [294, 144] on div "Rota 9 - Placa IMS946 0000406505 - [PERSON_NAME] de atendimento Grade de atendi…" at bounding box center [209, 97] width 419 height 194
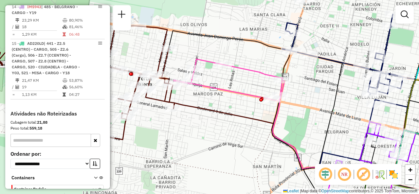
drag, startPoint x: 172, startPoint y: 99, endPoint x: 213, endPoint y: 106, distance: 42.1
click at [213, 106] on icon at bounding box center [247, 139] width 149 height 73
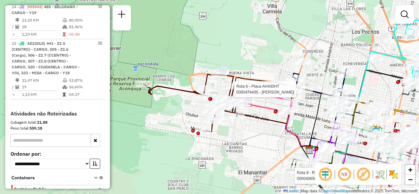
select select "**********"
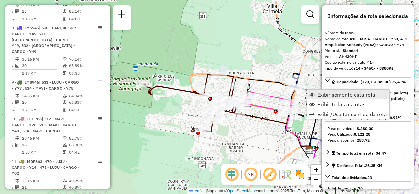
click at [314, 93] on span "Exibir somente esta rota" at bounding box center [311, 94] width 5 height 5
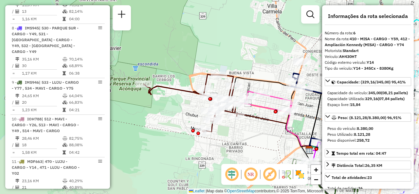
scroll to position [451, 0]
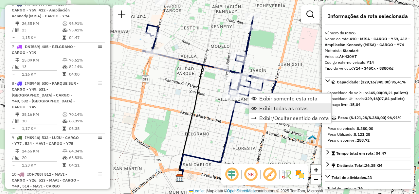
click at [258, 105] on link "Exibir todas as rotas" at bounding box center [290, 108] width 82 height 10
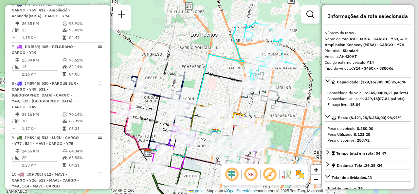
drag, startPoint x: 304, startPoint y: 59, endPoint x: 192, endPoint y: 88, distance: 115.5
click at [192, 88] on div "Janela de atendimento Grade de atendimento Capacidade Transportadoras Veículos …" at bounding box center [209, 97] width 419 height 194
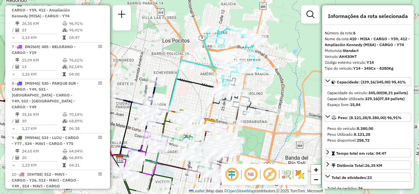
click at [199, 55] on div "Janela de atendimento Grade de atendimento Capacidade Transportadoras Veículos …" at bounding box center [209, 97] width 419 height 194
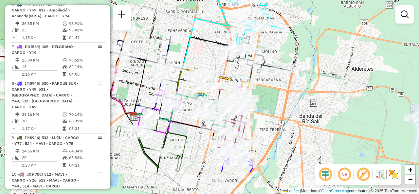
drag, startPoint x: 270, startPoint y: 92, endPoint x: 286, endPoint y: 49, distance: 45.5
click at [286, 49] on div "Janela de atendimento Grade de atendimento Capacidade Transportadoras Veículos …" at bounding box center [209, 97] width 419 height 194
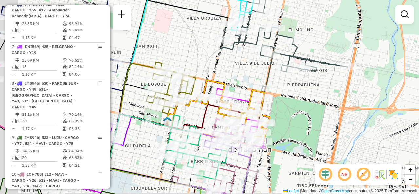
drag, startPoint x: 289, startPoint y: 89, endPoint x: 294, endPoint y: 69, distance: 20.3
click at [295, 70] on div "Janela de atendimento Grade de atendimento Capacidade Transportadoras Veículos …" at bounding box center [209, 97] width 419 height 194
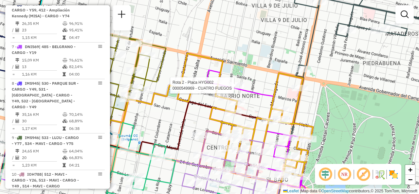
select select "**********"
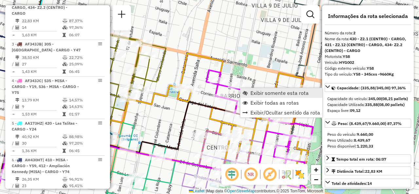
scroll to position [287, 0]
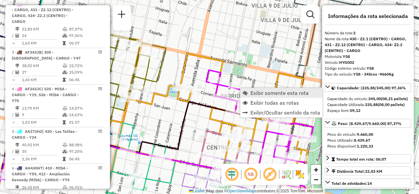
click at [253, 95] on span "Exibir somente esta rota" at bounding box center [279, 92] width 58 height 5
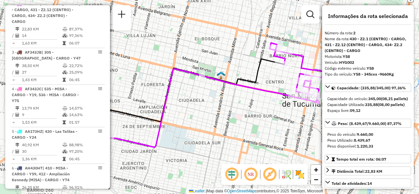
drag, startPoint x: 273, startPoint y: 80, endPoint x: 224, endPoint y: 79, distance: 48.8
click at [224, 79] on div "Janela de atendimento Grade de atendimento Capacidade Transportadoras Veículos …" at bounding box center [209, 97] width 419 height 194
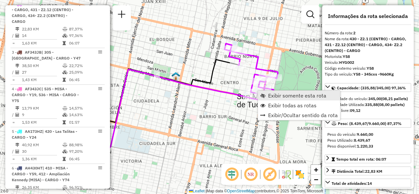
drag, startPoint x: 266, startPoint y: 102, endPoint x: 260, endPoint y: 98, distance: 6.8
click at [266, 102] on link "Exibir todas as rotas" at bounding box center [299, 105] width 82 height 10
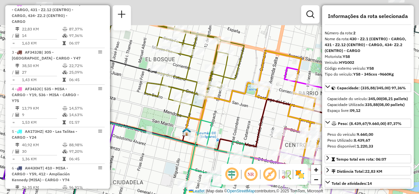
drag, startPoint x: 169, startPoint y: 27, endPoint x: 201, endPoint y: 89, distance: 69.2
click at [201, 89] on icon at bounding box center [194, 72] width 99 height 92
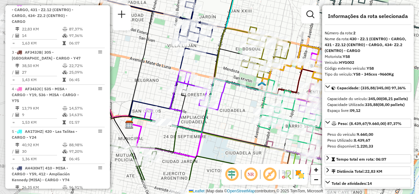
drag, startPoint x: 175, startPoint y: 81, endPoint x: 235, endPoint y: 46, distance: 68.9
click at [235, 46] on div "Rota 11 - Placa MDF663 0000443210 - GARCIA ESTELA D Janela de atendimento Grade…" at bounding box center [209, 97] width 419 height 194
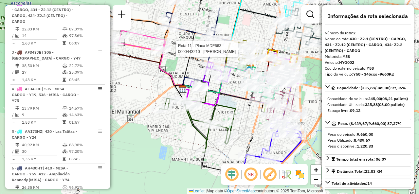
click at [236, 86] on div "Rota 11 - Placa MDF663 0000443210 - GARCIA ESTELA D Janela de atendimento Grade…" at bounding box center [209, 97] width 419 height 194
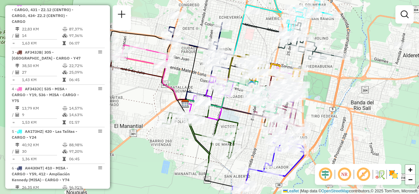
drag, startPoint x: 238, startPoint y: 87, endPoint x: 240, endPoint y: 102, distance: 14.6
click at [240, 102] on div "Rota 15 - Placa AD220LD 0000468273 - Sinchicay [PERSON_NAME] de atendimento Gra…" at bounding box center [209, 97] width 419 height 194
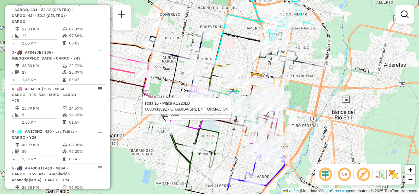
drag, startPoint x: 254, startPoint y: 38, endPoint x: 235, endPoint y: 47, distance: 21.2
click at [235, 47] on div "Rota 15 - Placa AD220LD 0000468273 - Sinchicay Rosario Rota 15 - Placa AD220LD …" at bounding box center [209, 97] width 419 height 194
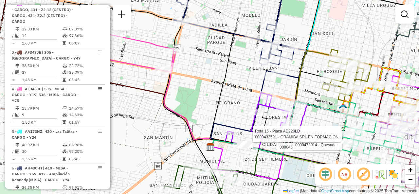
click at [243, 67] on div "Rota 15 - Placa AD220LD 0000468273 - Sinchicay Rosario Rota 15 - Placa AD220LD …" at bounding box center [209, 97] width 419 height 194
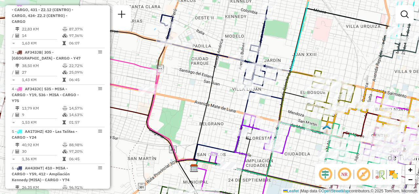
drag, startPoint x: 225, startPoint y: 89, endPoint x: 220, endPoint y: 95, distance: 7.7
click at [221, 95] on div "Janela de atendimento Grade de atendimento Capacidade Transportadoras Veículos …" at bounding box center [209, 97] width 419 height 194
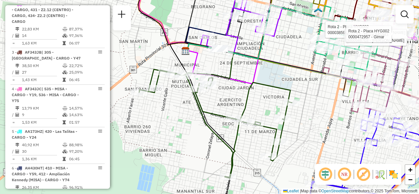
click at [287, 76] on div "Rota 2 - Placa HYG002 0000385980 - SPUCHES ANGEL [PERSON_NAME] 14 - Placa IMS94…" at bounding box center [209, 97] width 419 height 194
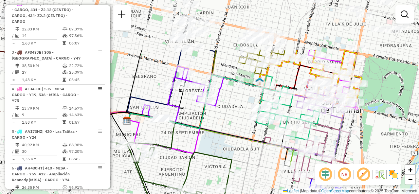
drag, startPoint x: 297, startPoint y: 84, endPoint x: 240, endPoint y: 147, distance: 84.8
click at [240, 147] on div "Janela de atendimento Grade de atendimento Capacidade Transportadoras Veículos …" at bounding box center [209, 97] width 419 height 194
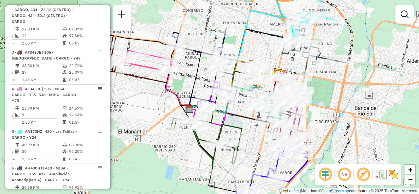
click at [185, 70] on div "Janela de atendimento Grade de atendimento Capacidade Transportadoras Veículos …" at bounding box center [209, 97] width 419 height 194
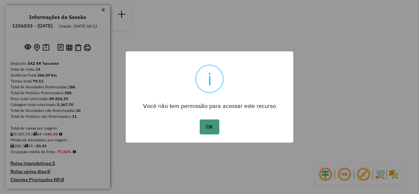
click at [213, 125] on button "OK" at bounding box center [209, 126] width 19 height 15
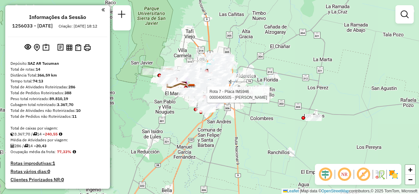
select select "**********"
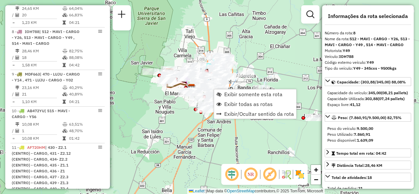
scroll to position [541, 0]
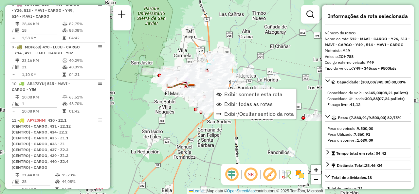
click at [231, 89] on div "Rota 8 - Placa IOH788 0000442837 - [PERSON_NAME] de atendimento Grade de atendi…" at bounding box center [209, 97] width 419 height 194
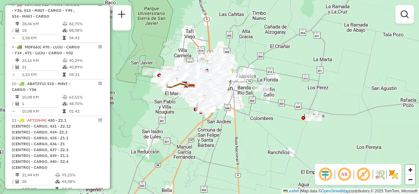
click at [233, 97] on div "Janela de atendimento Grade de atendimento Capacidade Transportadoras Veículos …" at bounding box center [209, 97] width 419 height 194
select select "**********"
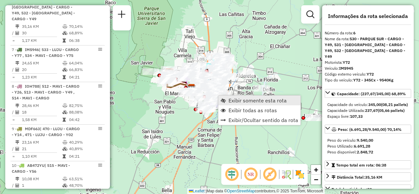
click at [225, 102] on span "Exibir somente esta rota" at bounding box center [223, 100] width 5 height 5
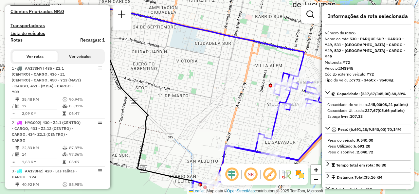
scroll to position [189, 0]
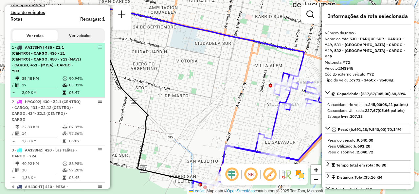
click at [68, 74] on div "1 - AA173HY | 435 - Z1.1 (CENTRO) - CARGO, 436 - Z1 (CENTRO) - CARGO, 450 - Y13…" at bounding box center [46, 58] width 69 height 29
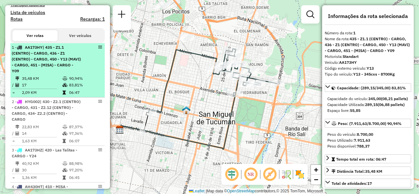
scroll to position [222, 0]
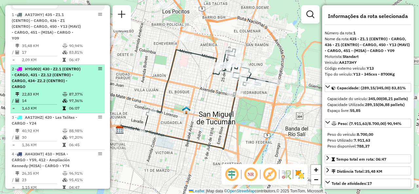
click at [44, 89] on span "| 430 - Z2.1 (CENTRO) - CARGO, 431 - Z2.12 (CENTRO) - CARGO, 434- Z2.2 (CENTRO)…" at bounding box center [46, 77] width 69 height 23
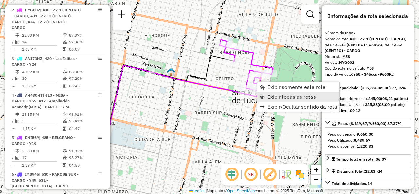
scroll to position [287, 0]
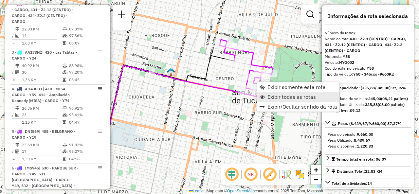
click at [266, 96] on link "Exibir todas as rotas" at bounding box center [298, 97] width 82 height 10
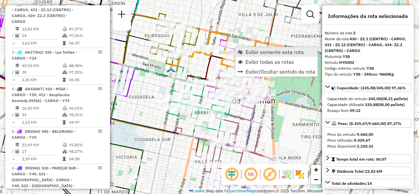
click at [244, 51] on link "Exibir somente esta rota" at bounding box center [276, 52] width 82 height 10
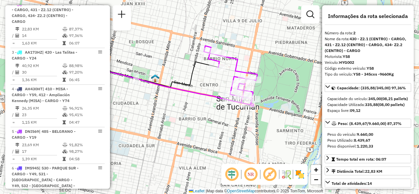
drag, startPoint x: 262, startPoint y: 68, endPoint x: 187, endPoint y: 71, distance: 74.3
click at [186, 69] on icon at bounding box center [120, 93] width 195 height 63
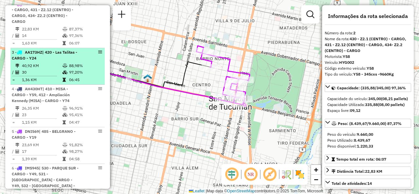
click at [45, 69] on td "40,92 KM" at bounding box center [42, 65] width 41 height 7
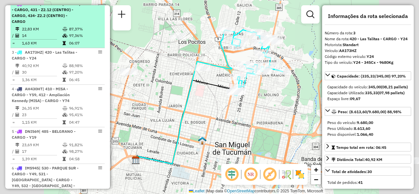
click at [54, 46] on td "1,63 KM" at bounding box center [42, 43] width 41 height 7
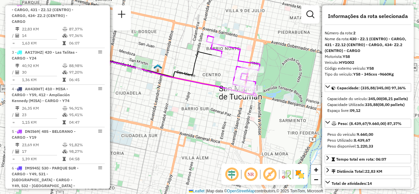
drag, startPoint x: 250, startPoint y: 64, endPoint x: 216, endPoint y: 67, distance: 34.2
click at [216, 67] on div "Janela de atendimento Grade de atendimento Capacidade Transportadoras Veículos …" at bounding box center [209, 97] width 419 height 194
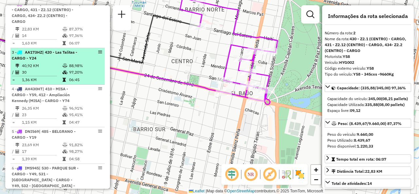
scroll to position [320, 0]
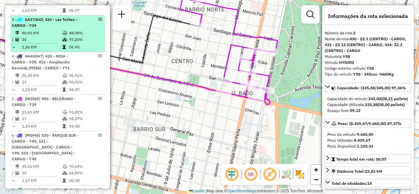
click at [65, 42] on icon at bounding box center [64, 40] width 5 height 4
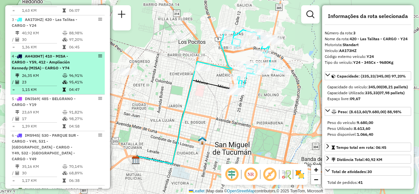
scroll to position [352, 0]
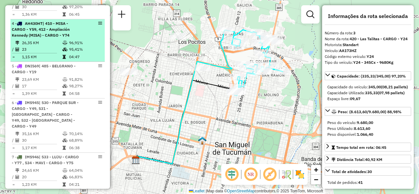
click at [69, 44] on li "4 - AH430HT | 410 - MISA - CARGO - Y59, 412 - Ampliación Kennedy (MISA) - CARGO…" at bounding box center [57, 40] width 94 height 43
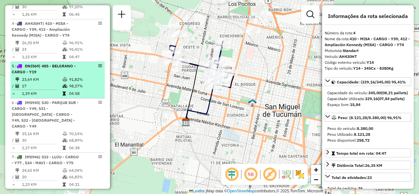
click at [75, 80] on li "5 - DNI569 | 485 - BELGRANO - CARGO - Y19 23,69 KM 91,82% / 17 98,27% = 1,39 KM…" at bounding box center [57, 80] width 94 height 37
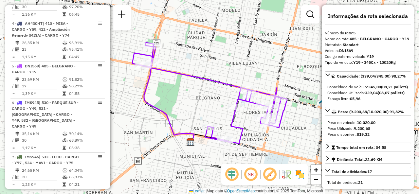
drag, startPoint x: 173, startPoint y: 95, endPoint x: 222, endPoint y: 104, distance: 49.2
click at [222, 104] on div "Janela de atendimento Grade de atendimento Capacidade Transportadoras Veículos …" at bounding box center [209, 97] width 419 height 194
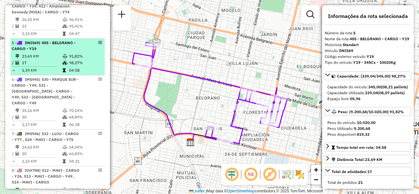
scroll to position [385, 0]
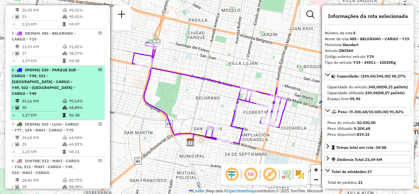
click at [69, 71] on li "6 - IMS945 | 530 - PARQUE SUR - CARGO - Y49, 531 - SAN FELIPE - CARGO - Y49, 53…" at bounding box center [57, 93] width 94 height 54
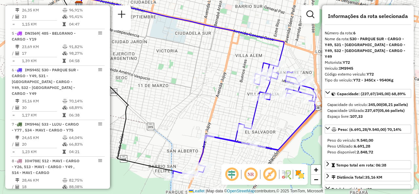
drag, startPoint x: 211, startPoint y: 95, endPoint x: 188, endPoint y: 84, distance: 25.5
click at [188, 84] on div "Janela de atendimento Grade de atendimento Capacidade Transportadoras Veículos …" at bounding box center [209, 97] width 419 height 194
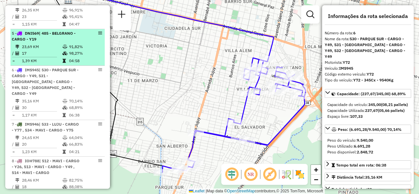
click at [77, 64] on td "04:58" at bounding box center [85, 61] width 33 height 7
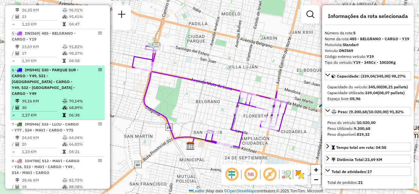
click at [80, 98] on td "70,14%" at bounding box center [85, 101] width 33 height 7
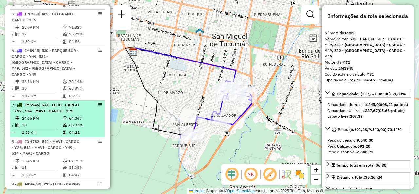
scroll to position [418, 0]
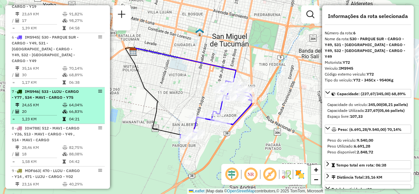
drag, startPoint x: 46, startPoint y: 101, endPoint x: 86, endPoint y: 100, distance: 39.9
click at [46, 100] on div "7 - IMS946 | 533 - LUJU - CARGO - Y77 , 534 - MAVI - CARGO - Y75" at bounding box center [46, 95] width 69 height 12
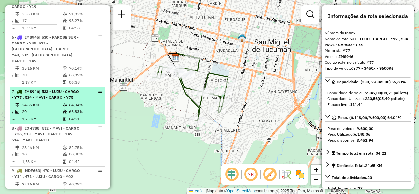
scroll to position [451, 0]
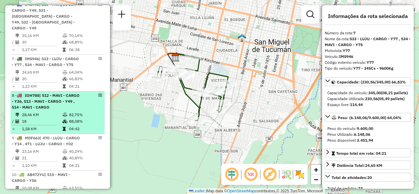
click at [46, 108] on span "| 512 - MAVI - CARGO - Y26, 513 - MAVI - CARGO - Y49 , 514 - MAVI - CARGO" at bounding box center [46, 101] width 68 height 17
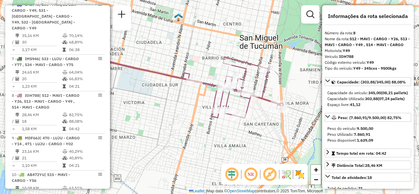
drag, startPoint x: 200, startPoint y: 106, endPoint x: 184, endPoint y: 106, distance: 16.4
click at [185, 106] on div "Janela de atendimento Grade de atendimento Capacidade Transportadoras Veículos …" at bounding box center [209, 97] width 419 height 194
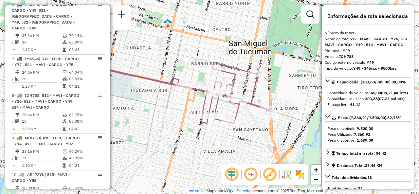
drag, startPoint x: 235, startPoint y: 70, endPoint x: 242, endPoint y: 80, distance: 11.9
click at [242, 80] on div "Janela de atendimento Grade de atendimento Capacidade Transportadoras Veículos …" at bounding box center [209, 97] width 419 height 194
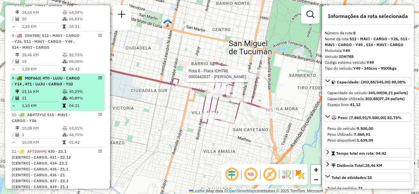
scroll to position [516, 0]
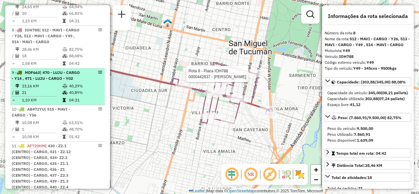
click at [54, 89] on td "23,16 KM" at bounding box center [42, 86] width 41 height 7
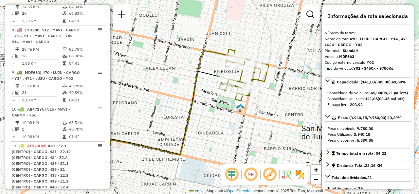
drag, startPoint x: 232, startPoint y: 93, endPoint x: 166, endPoint y: 116, distance: 70.1
click at [166, 116] on div "Janela de atendimento Grade de atendimento Capacidade Transportadoras Veículos …" at bounding box center [209, 97] width 419 height 194
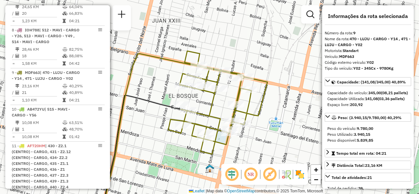
drag, startPoint x: 200, startPoint y: 81, endPoint x: 206, endPoint y: 116, distance: 35.2
click at [206, 116] on div "Janela de atendimento Grade de atendimento Capacidade Transportadoras Veículos …" at bounding box center [209, 97] width 419 height 194
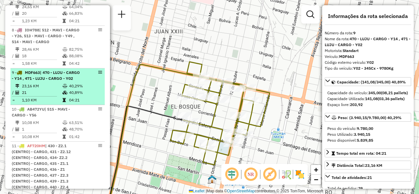
scroll to position [549, 0]
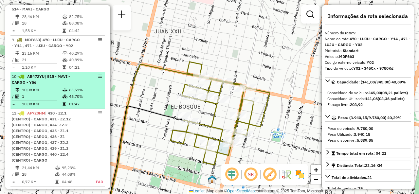
click at [67, 85] on div "10 - AB472YU | 515 - MAVI - CARGO - Y56" at bounding box center [46, 80] width 69 height 12
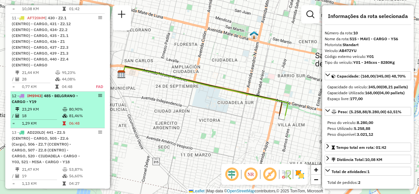
scroll to position [647, 0]
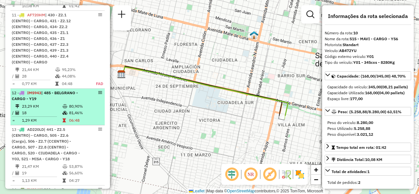
click at [43, 110] on td "23,29 KM" at bounding box center [42, 106] width 41 height 7
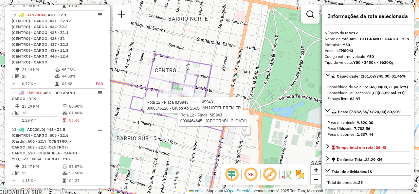
drag, startPoint x: 196, startPoint y: 76, endPoint x: 221, endPoint y: 52, distance: 34.0
click at [221, 52] on div "Rota 12 - Placa IMS943 0000707903 - GRAN HOTEL PREMIER Rota 12 - Placa IMS943 0…" at bounding box center [209, 97] width 419 height 194
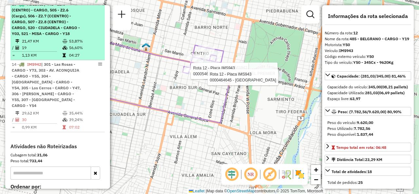
scroll to position [810, 0]
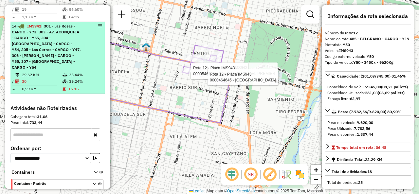
click at [52, 64] on span "| 301 - Las Rosas - CARGO - Y73, 303 - AV. ACONQUIJA - CARGO - Y55, 304 - [GEOG…" at bounding box center [46, 47] width 69 height 46
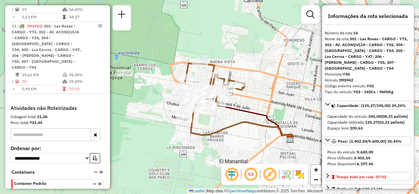
drag, startPoint x: 230, startPoint y: 99, endPoint x: 239, endPoint y: 101, distance: 8.9
click at [239, 100] on div "Janela de atendimento Grade de atendimento Capacidade Transportadoras Veículos …" at bounding box center [209, 97] width 419 height 194
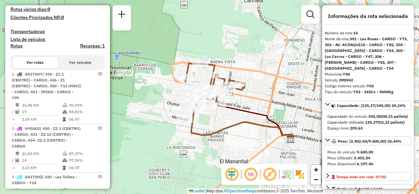
scroll to position [221, 0]
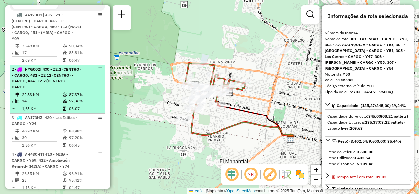
click at [82, 90] on div "2 - HYG002 | 430 - Z2.1 (CENTRO) - CARGO, 431 - Z2.12 (CENTRO) - CARGO, 434- Z2…" at bounding box center [58, 78] width 92 height 24
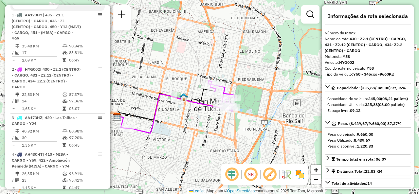
drag, startPoint x: 245, startPoint y: 109, endPoint x: 204, endPoint y: 116, distance: 42.2
click at [204, 116] on div "Janela de atendimento Grade de atendimento Capacidade Transportadoras Veículos …" at bounding box center [209, 97] width 419 height 194
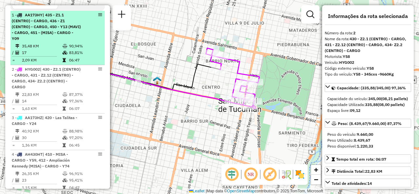
click at [65, 42] on div "1 - AA173HY | 435 - Z1.1 (CENTRO) - CARGO, 436 - Z1 (CENTRO) - CARGO, 450 - Y13…" at bounding box center [46, 26] width 69 height 29
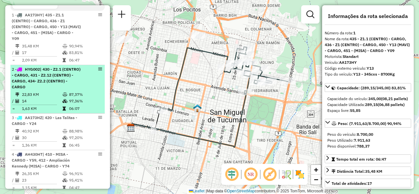
click at [63, 82] on span "| 430 - Z2.1 (CENTRO) - CARGO, 431 - Z2.12 (CENTRO) - CARGO, 434- Z2.2 (CENTRO)…" at bounding box center [46, 78] width 69 height 23
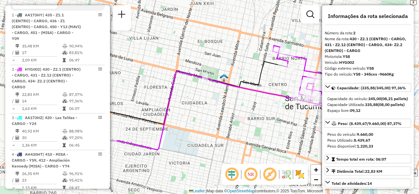
drag, startPoint x: 275, startPoint y: 98, endPoint x: 169, endPoint y: 131, distance: 110.7
click at [169, 131] on icon at bounding box center [217, 97] width 217 height 104
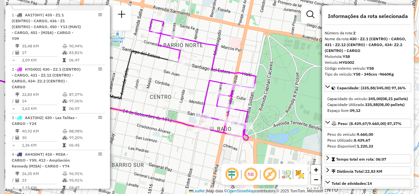
drag, startPoint x: 193, startPoint y: 94, endPoint x: 198, endPoint y: 91, distance: 4.8
click at [198, 91] on div "Janela de atendimento Grade de atendimento Capacidade Transportadoras Veículos …" at bounding box center [209, 97] width 419 height 194
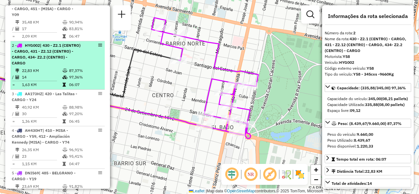
scroll to position [254, 0]
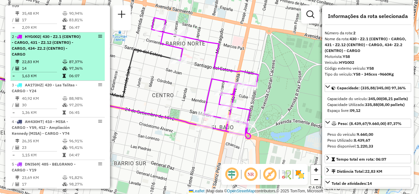
click at [60, 89] on span "| 420 - Las Talitas - CARGO - Y24" at bounding box center [44, 87] width 65 height 11
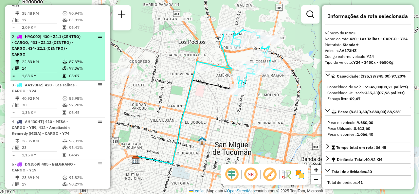
click at [89, 65] on td "87,37%" at bounding box center [85, 62] width 33 height 7
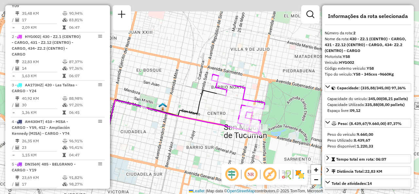
drag, startPoint x: 274, startPoint y: 97, endPoint x: 210, endPoint y: 128, distance: 70.1
click at [210, 128] on icon at bounding box center [155, 126] width 217 height 104
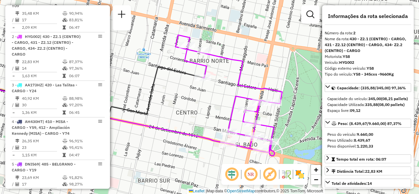
drag, startPoint x: 200, startPoint y: 101, endPoint x: 197, endPoint y: 99, distance: 3.7
click at [197, 99] on div "Janela de atendimento Grade de atendimento Capacidade Transportadoras Veículos …" at bounding box center [209, 97] width 419 height 194
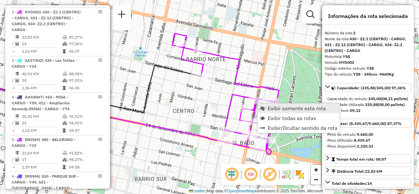
scroll to position [287, 0]
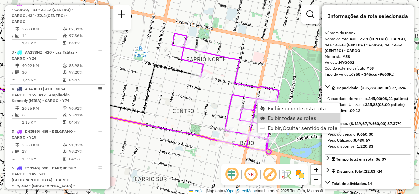
drag, startPoint x: 271, startPoint y: 115, endPoint x: 268, endPoint y: 77, distance: 39.0
click at [272, 115] on span "Exibir todas as rotas" at bounding box center [292, 117] width 48 height 5
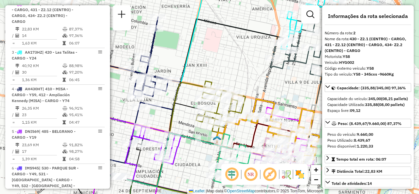
drag, startPoint x: 230, startPoint y: 74, endPoint x: 285, endPoint y: 55, distance: 57.9
click at [296, 69] on div "Janela de atendimento Grade de atendimento Capacidade Transportadoras Veículos …" at bounding box center [209, 97] width 419 height 194
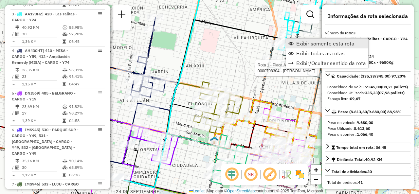
scroll to position [335, 0]
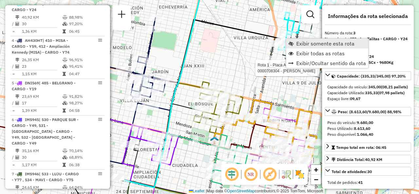
click at [294, 44] on link "Exibir somente esta rota" at bounding box center [327, 44] width 82 height 10
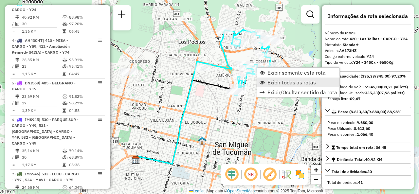
click at [272, 83] on span "Exibir todas as rotas" at bounding box center [291, 82] width 48 height 5
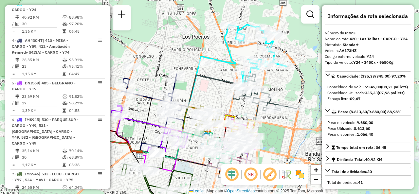
drag, startPoint x: 236, startPoint y: 113, endPoint x: 268, endPoint y: 59, distance: 62.8
click at [269, 60] on div "Janela de atendimento Grade de atendimento Capacidade Transportadoras Veículos …" at bounding box center [209, 97] width 419 height 194
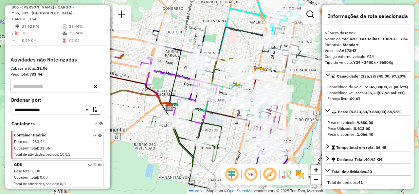
scroll to position [731, 0]
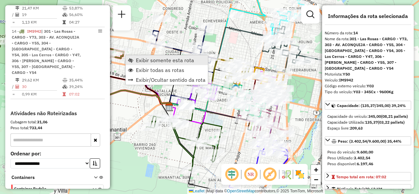
click at [139, 62] on span "Exibir somente esta rota" at bounding box center [165, 60] width 58 height 5
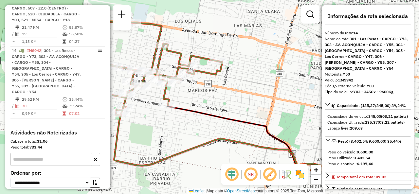
scroll to position [772, 0]
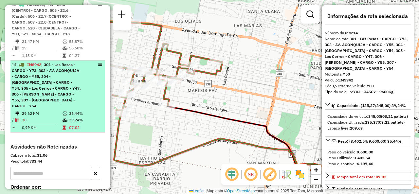
click at [64, 104] on span "| 301 - Las Rosas - CARGO - Y73, 303 - AV. ACONQUIJA - CARGO - Y55, 304 - [GEOG…" at bounding box center [46, 85] width 69 height 46
click at [54, 93] on span "| 301 - Las Rosas - CARGO - Y73, 303 - AV. ACONQUIJA - CARGO - Y55, 304 - [GEOG…" at bounding box center [46, 85] width 69 height 46
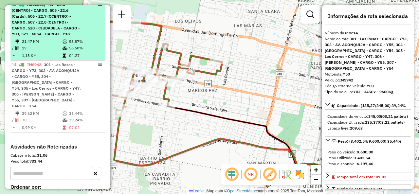
click at [60, 37] on div "13 - AD220LD | 441 - Z2.5 (CENTRO) - CARGO, 505 - Z2.6 (Cargo), 506 - Z2.7 (CCE…" at bounding box center [46, 19] width 69 height 35
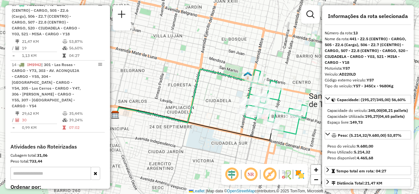
drag, startPoint x: 223, startPoint y: 114, endPoint x: 169, endPoint y: 102, distance: 55.3
click at [170, 102] on div "Rota 13 - Placa AD220LD 0000468273 - Sinchicay Rosario Janela de atendimento Gr…" at bounding box center [209, 97] width 419 height 194
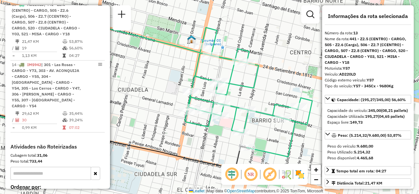
drag, startPoint x: 241, startPoint y: 89, endPoint x: 308, endPoint y: 82, distance: 67.1
click at [308, 82] on icon at bounding box center [248, 91] width 127 height 129
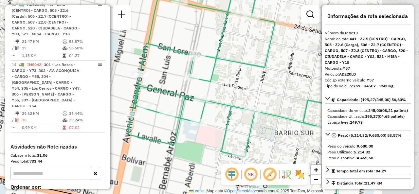
drag, startPoint x: 297, startPoint y: 84, endPoint x: 230, endPoint y: 86, distance: 67.1
click at [230, 76] on div "Janela de atendimento Grade de atendimento Capacidade Transportadoras Veículos …" at bounding box center [209, 97] width 419 height 194
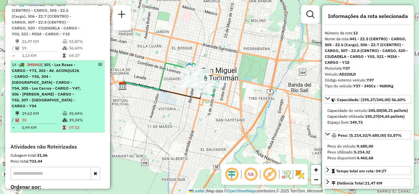
click at [82, 89] on div "14 - IMS942 | 301 - Las Rosas - CARGO - Y73, 303 - AV. ACONQUIJA - CARGO - Y55,…" at bounding box center [58, 85] width 92 height 47
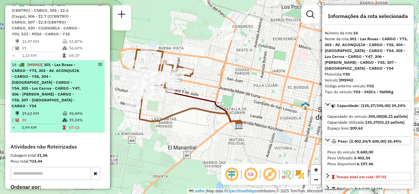
click at [26, 90] on span "| 301 - Las Rosas - CARGO - Y73, 303 - AV. ACONQUIJA - CARGO - Y55, 304 - [GEOG…" at bounding box center [46, 85] width 69 height 46
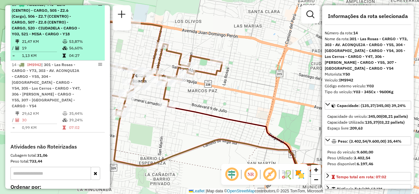
click at [43, 36] on span "| 441 - Z2.5 (CENTRO) - CARGO, 505 - Z2.6 (Cargo), 506 - Z2.7 (CCENTRO) - CARGO…" at bounding box center [46, 19] width 68 height 34
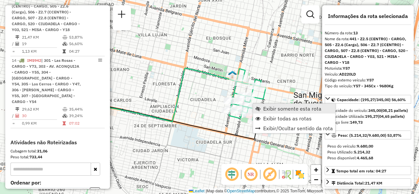
scroll to position [777, 0]
click at [275, 110] on span "Exibir somente esta rota" at bounding box center [292, 108] width 58 height 5
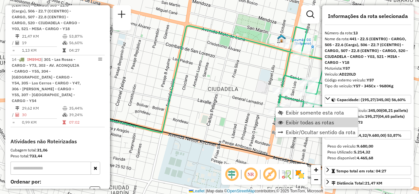
drag, startPoint x: 280, startPoint y: 119, endPoint x: 275, endPoint y: 102, distance: 17.7
click at [281, 119] on link "Exibir todas as rotas" at bounding box center [316, 122] width 82 height 10
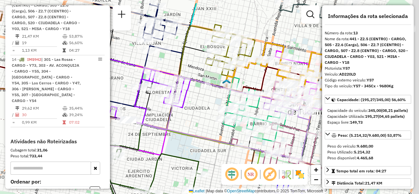
drag, startPoint x: 232, startPoint y: 94, endPoint x: 196, endPoint y: 114, distance: 41.3
click at [196, 114] on div "Janela de atendimento Grade de atendimento Capacidade Transportadoras Veículos …" at bounding box center [209, 97] width 419 height 194
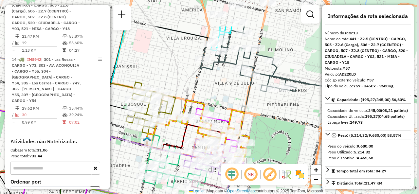
drag, startPoint x: 242, startPoint y: 34, endPoint x: 174, endPoint y: 91, distance: 88.3
click at [174, 90] on div "Janela de atendimento Grade de atendimento Capacidade Transportadoras Veículos …" at bounding box center [209, 97] width 419 height 194
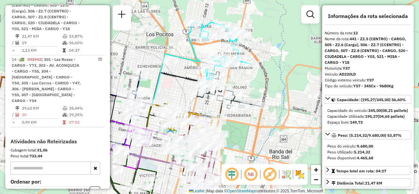
drag, startPoint x: 181, startPoint y: 89, endPoint x: 182, endPoint y: 93, distance: 4.0
click at [182, 93] on div "Janela de atendimento Grade de atendimento Capacidade Transportadoras Veículos …" at bounding box center [209, 97] width 419 height 194
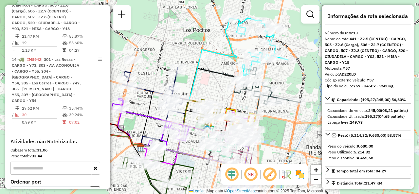
drag, startPoint x: 171, startPoint y: 94, endPoint x: 208, endPoint y: 88, distance: 37.8
click at [208, 88] on div "Janela de atendimento Grade de atendimento Capacidade Transportadoras Veículos …" at bounding box center [209, 97] width 419 height 194
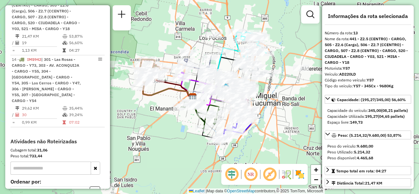
drag, startPoint x: 179, startPoint y: 62, endPoint x: 198, endPoint y: 43, distance: 28.0
click at [198, 43] on div "Janela de atendimento Grade de atendimento Capacidade Transportadoras Veículos …" at bounding box center [209, 97] width 419 height 194
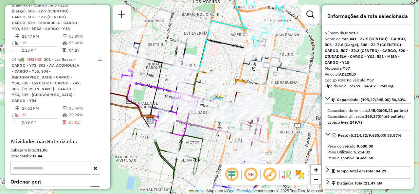
drag, startPoint x: 294, startPoint y: 104, endPoint x: 289, endPoint y: 106, distance: 5.6
click at [293, 101] on div "Janela de atendimento Grade de atendimento Capacidade Transportadoras Veículos …" at bounding box center [209, 97] width 419 height 194
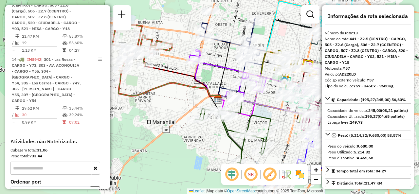
drag, startPoint x: 201, startPoint y: 104, endPoint x: 241, endPoint y: 111, distance: 40.9
click at [245, 111] on icon at bounding box center [281, 98] width 92 height 39
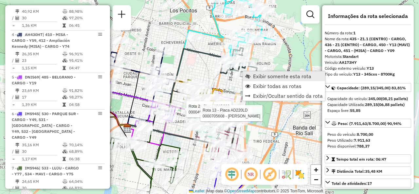
scroll to position [233, 0]
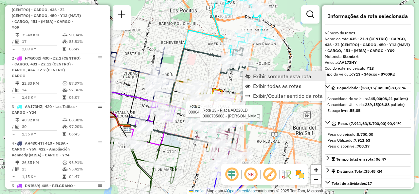
click at [249, 76] on span "Exibir somente esta rota" at bounding box center [247, 76] width 5 height 5
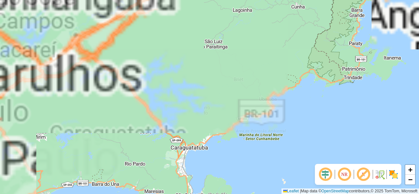
drag, startPoint x: 107, startPoint y: 100, endPoint x: 223, endPoint y: 106, distance: 116.9
click at [223, 106] on div "+ − Leaflet | Map data © OpenStreetMap contributors,© 2025 TomTom, Microsoft" at bounding box center [209, 97] width 419 height 194
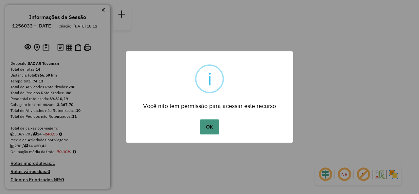
click at [201, 124] on button "OK" at bounding box center [209, 126] width 19 height 15
